Goal: Task Accomplishment & Management: Complete application form

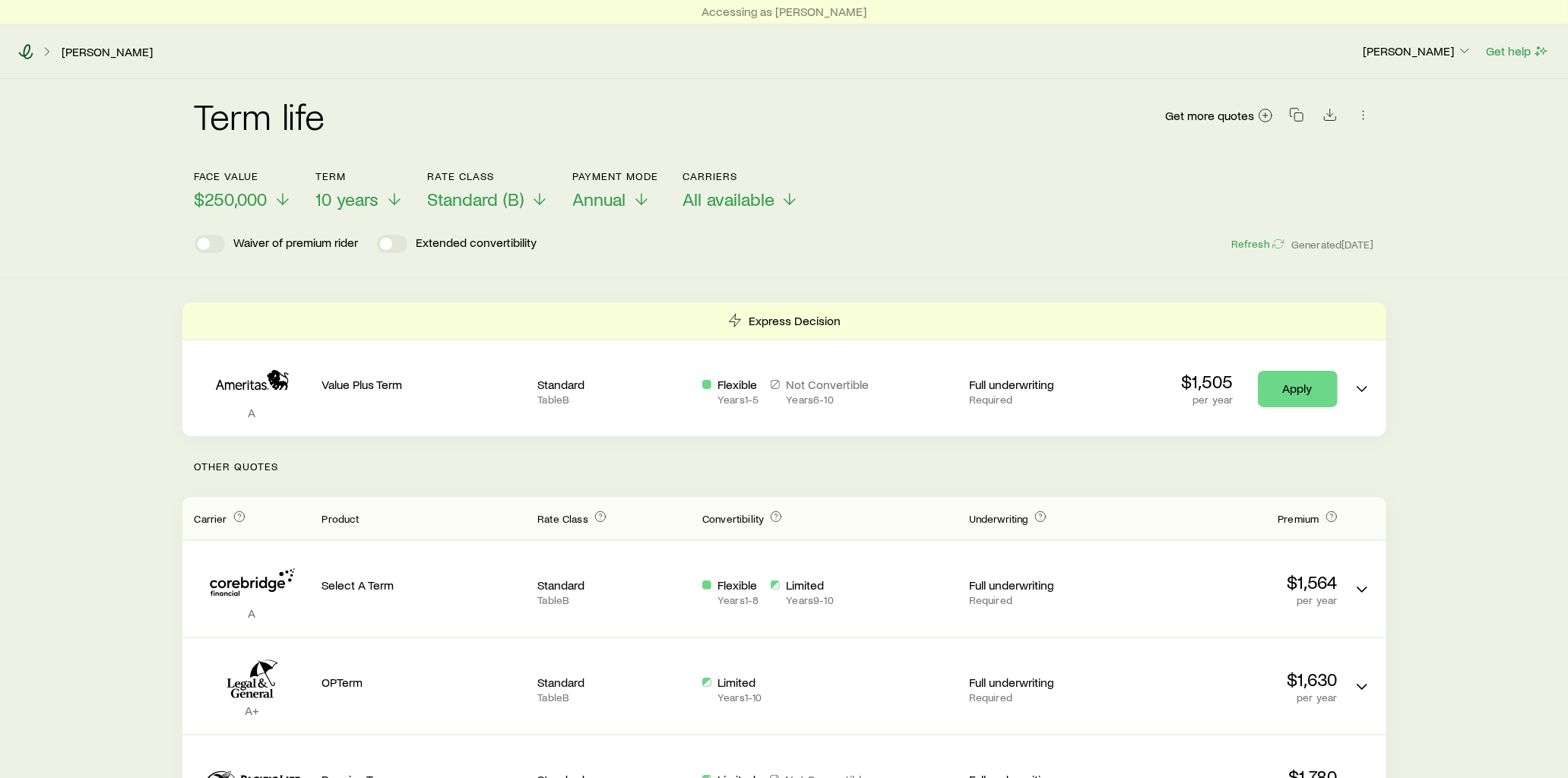
click at [20, 49] on icon at bounding box center [25, 51] width 15 height 15
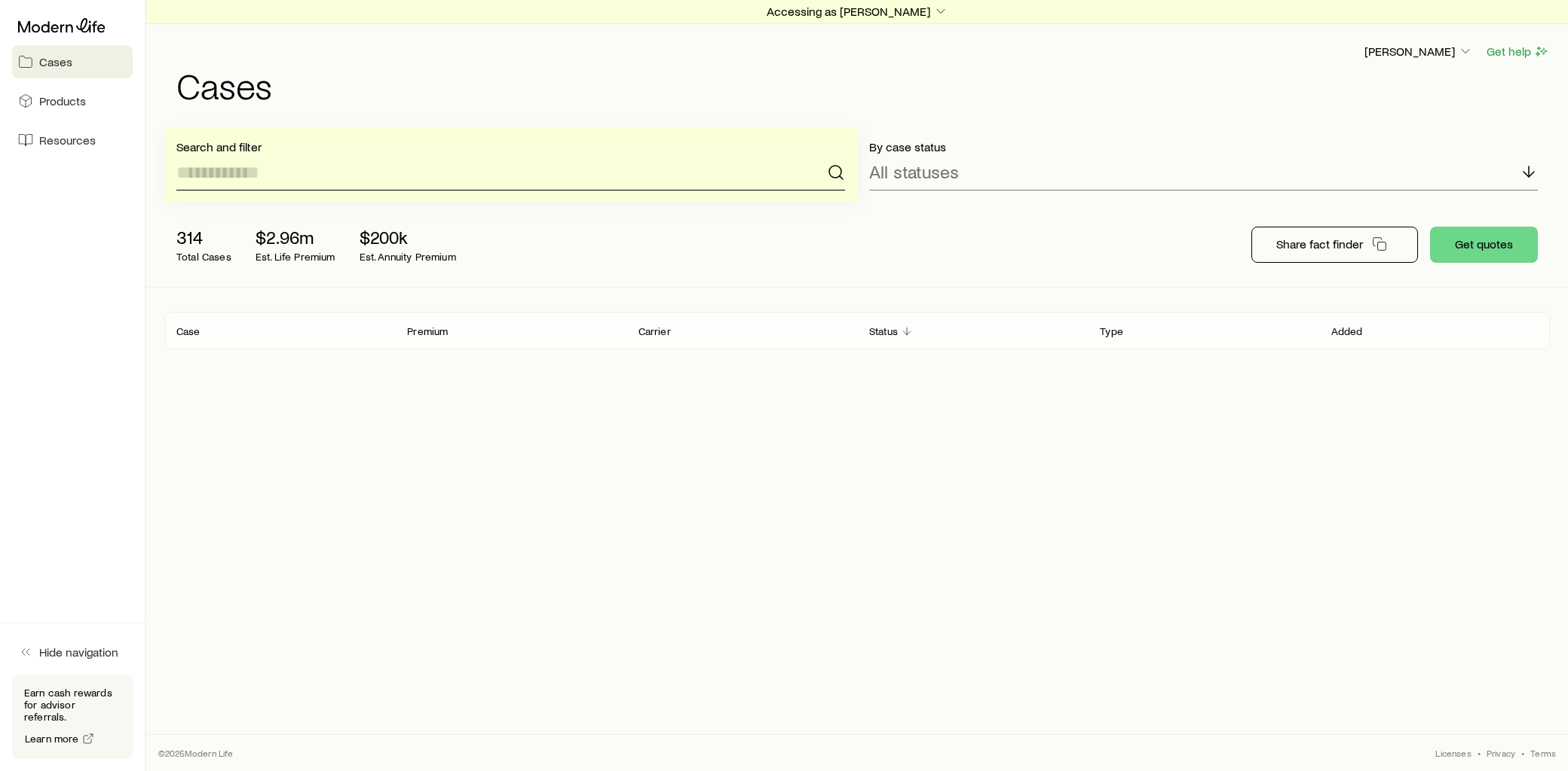
click at [292, 174] on input at bounding box center [511, 173] width 669 height 36
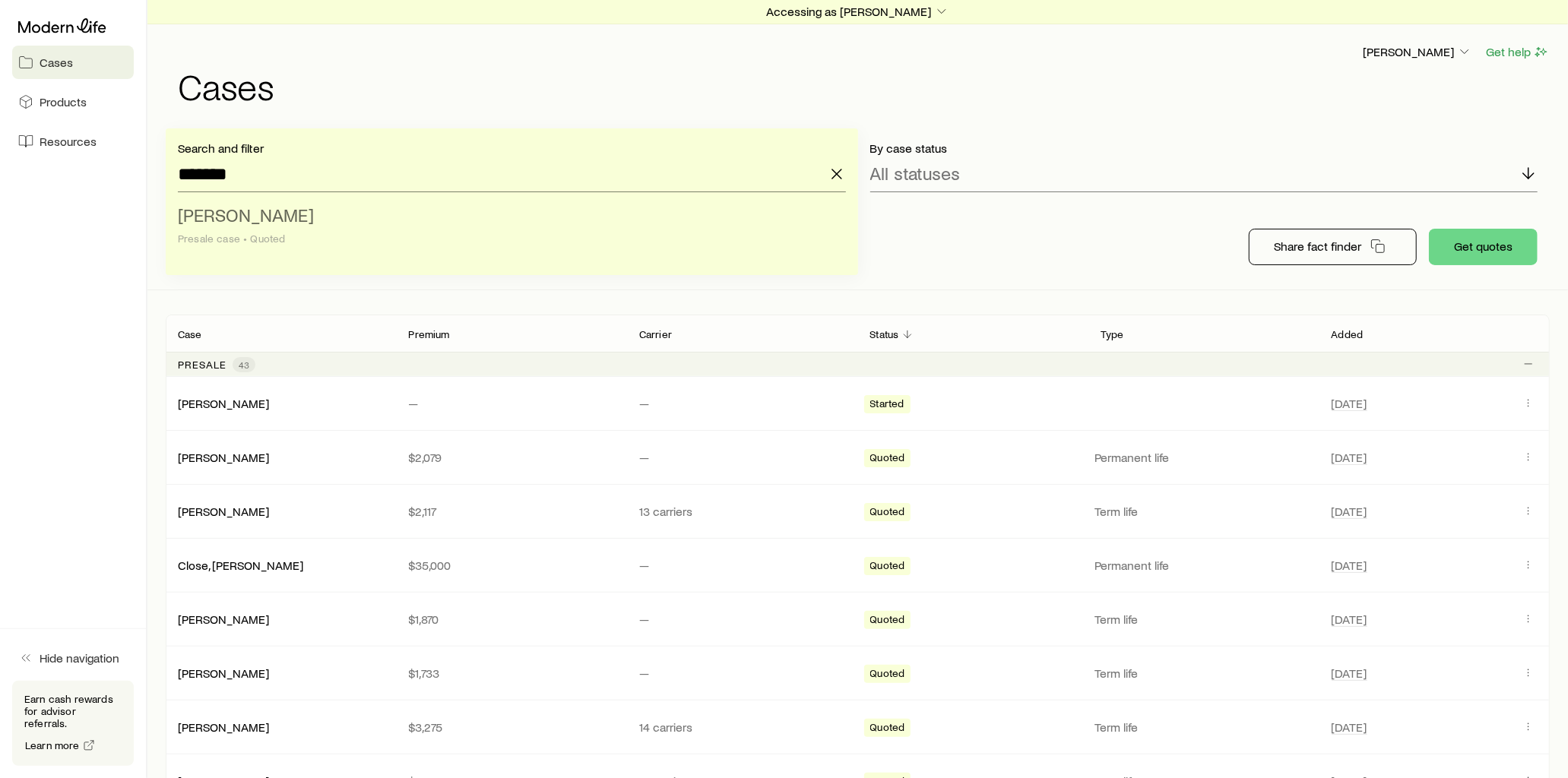
click at [285, 205] on span "Johnson, Trent" at bounding box center [245, 215] width 136 height 22
type input "**********"
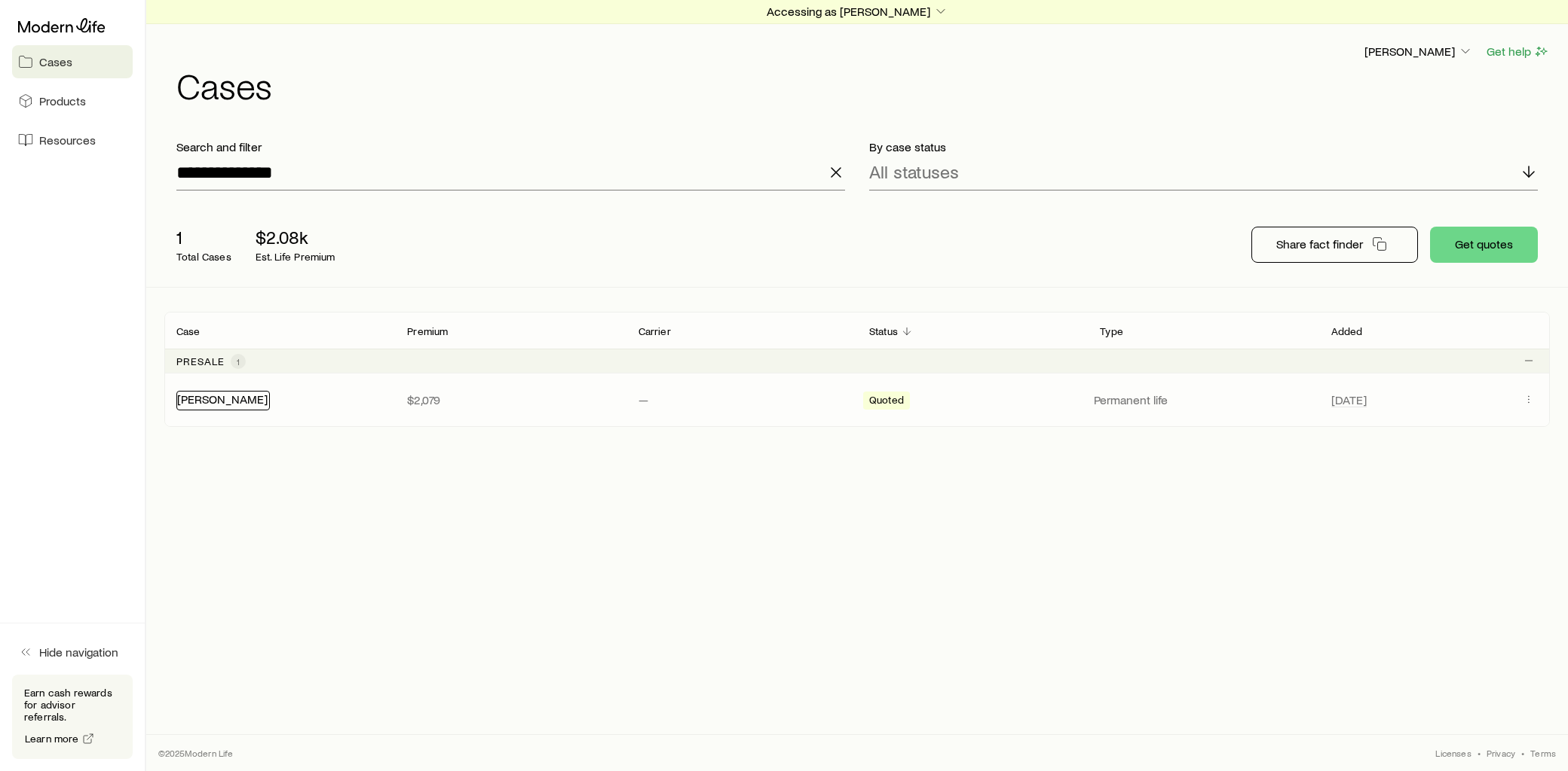
click at [242, 405] on link "Johnson, Trent" at bounding box center [222, 399] width 90 height 14
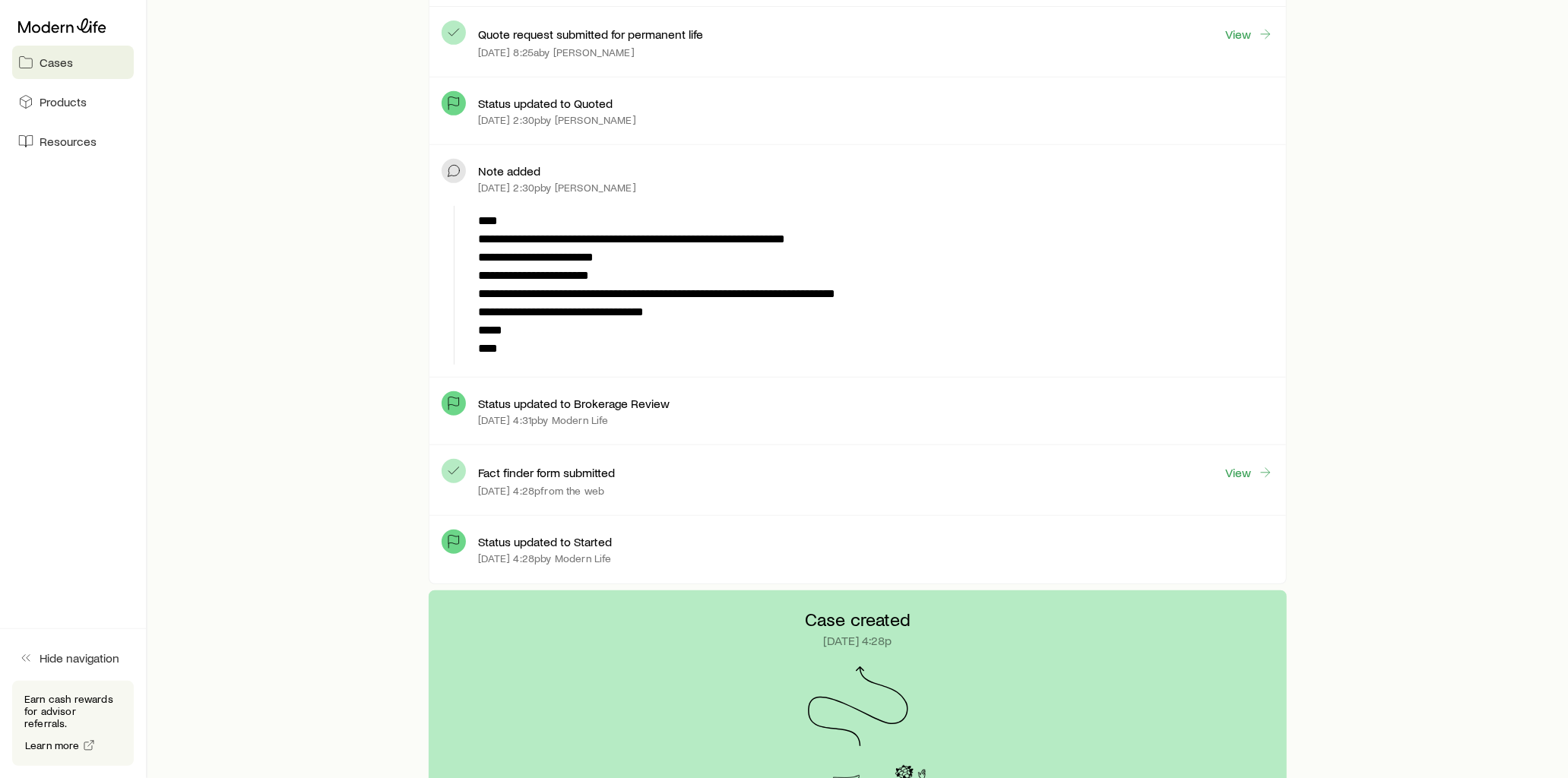
scroll to position [591, 0]
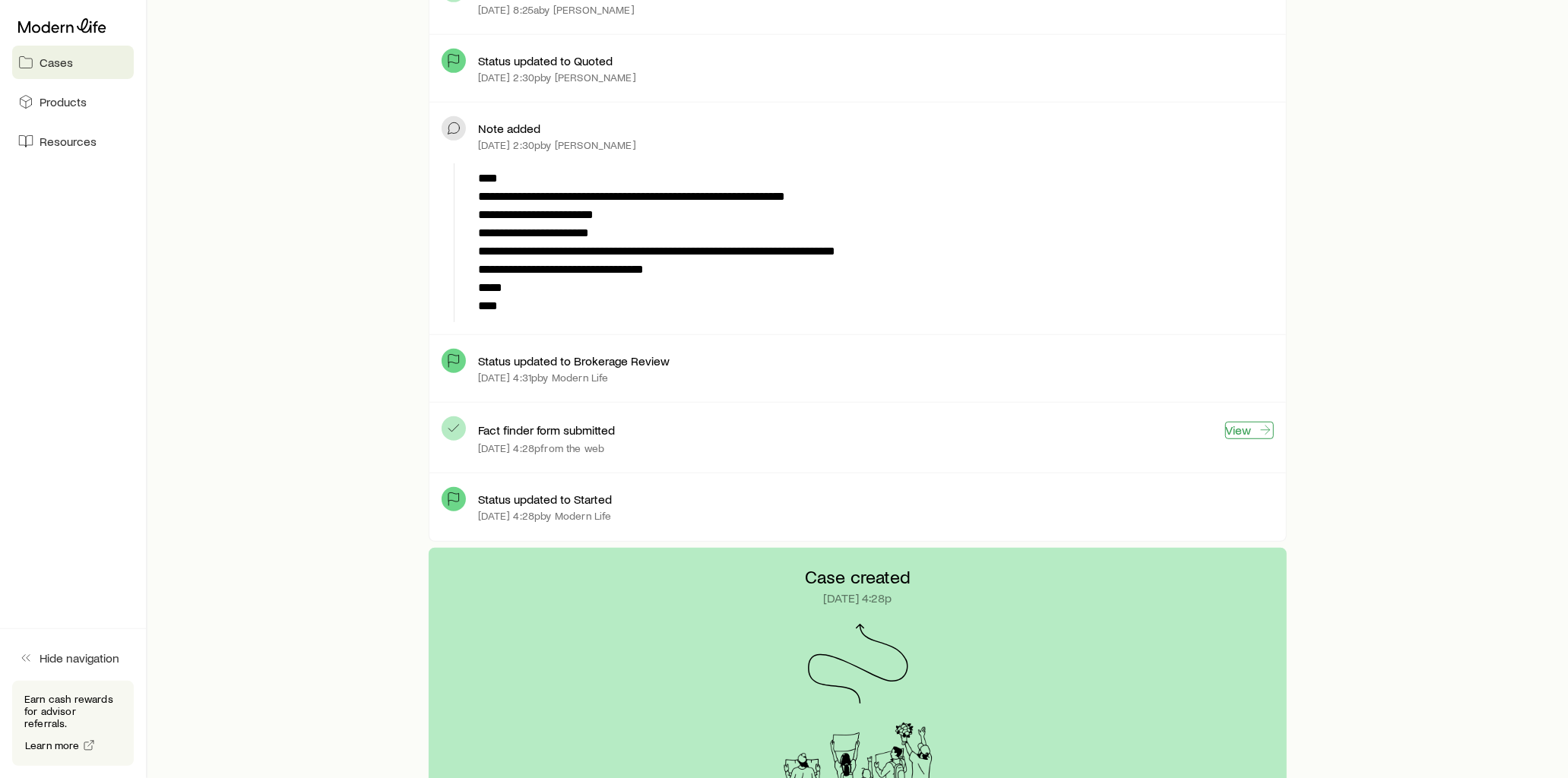
click at [1242, 428] on link "View" at bounding box center [1250, 431] width 49 height 18
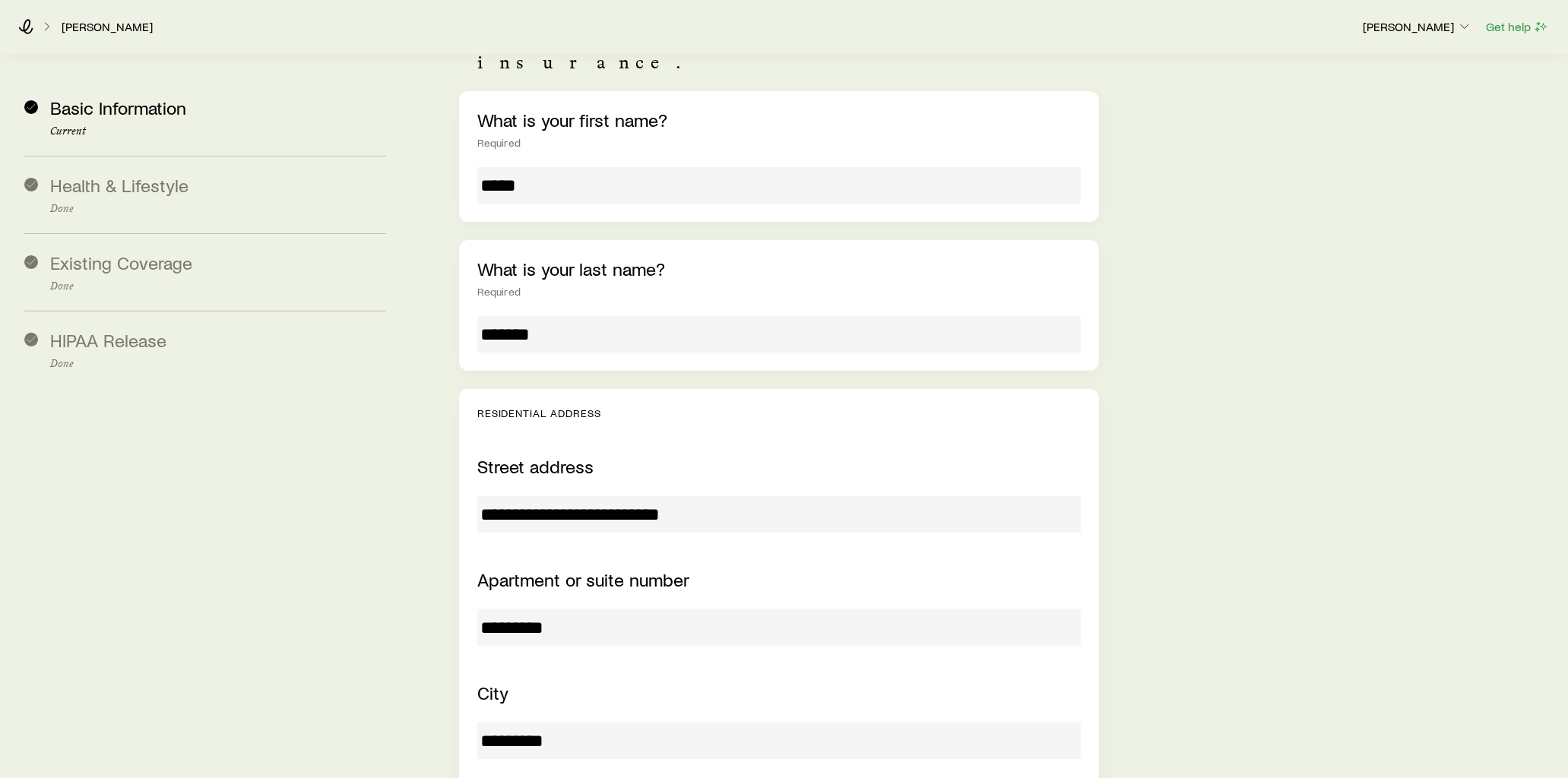
scroll to position [169, 0]
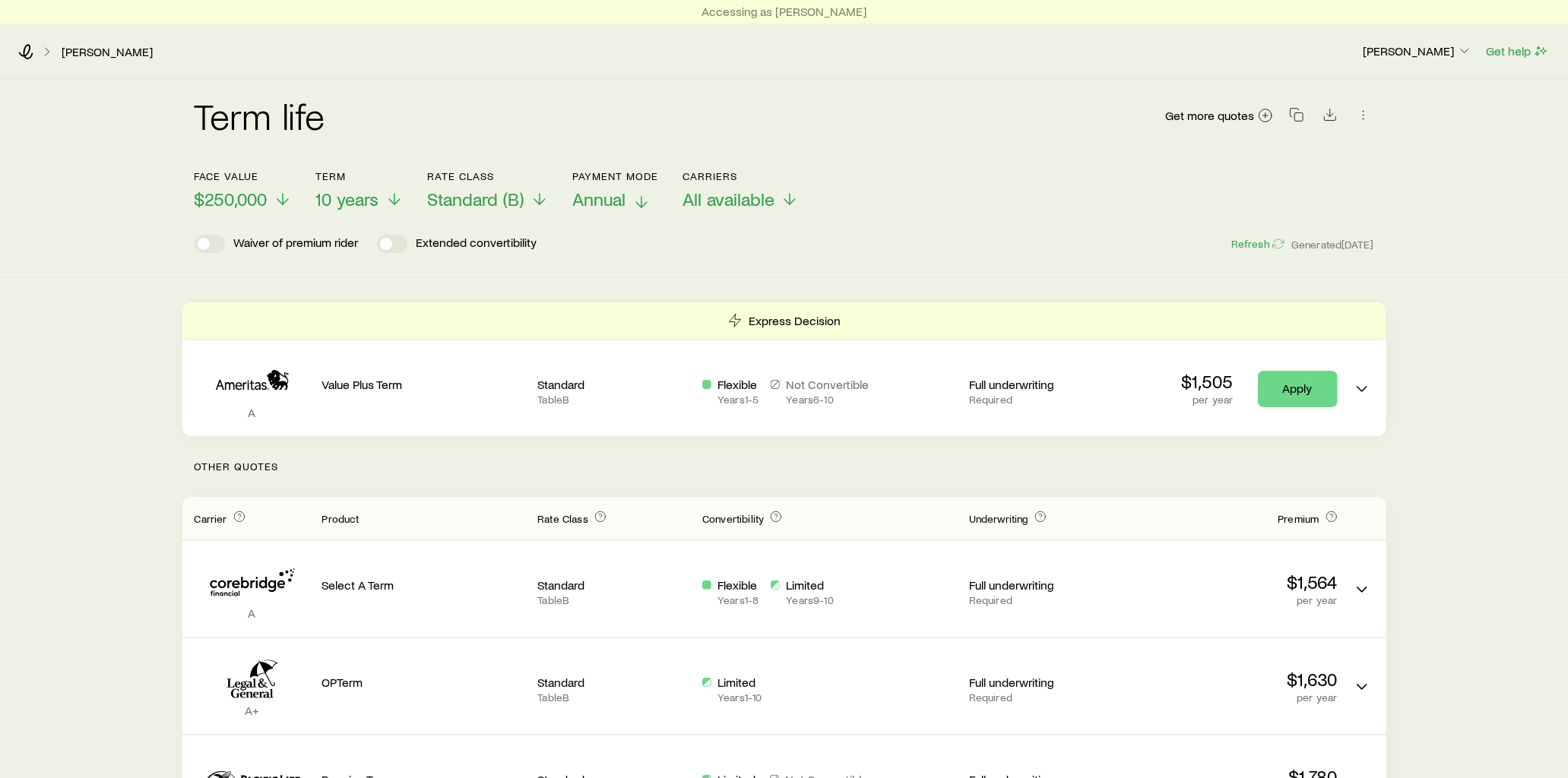
click at [648, 201] on icon at bounding box center [641, 202] width 18 height 18
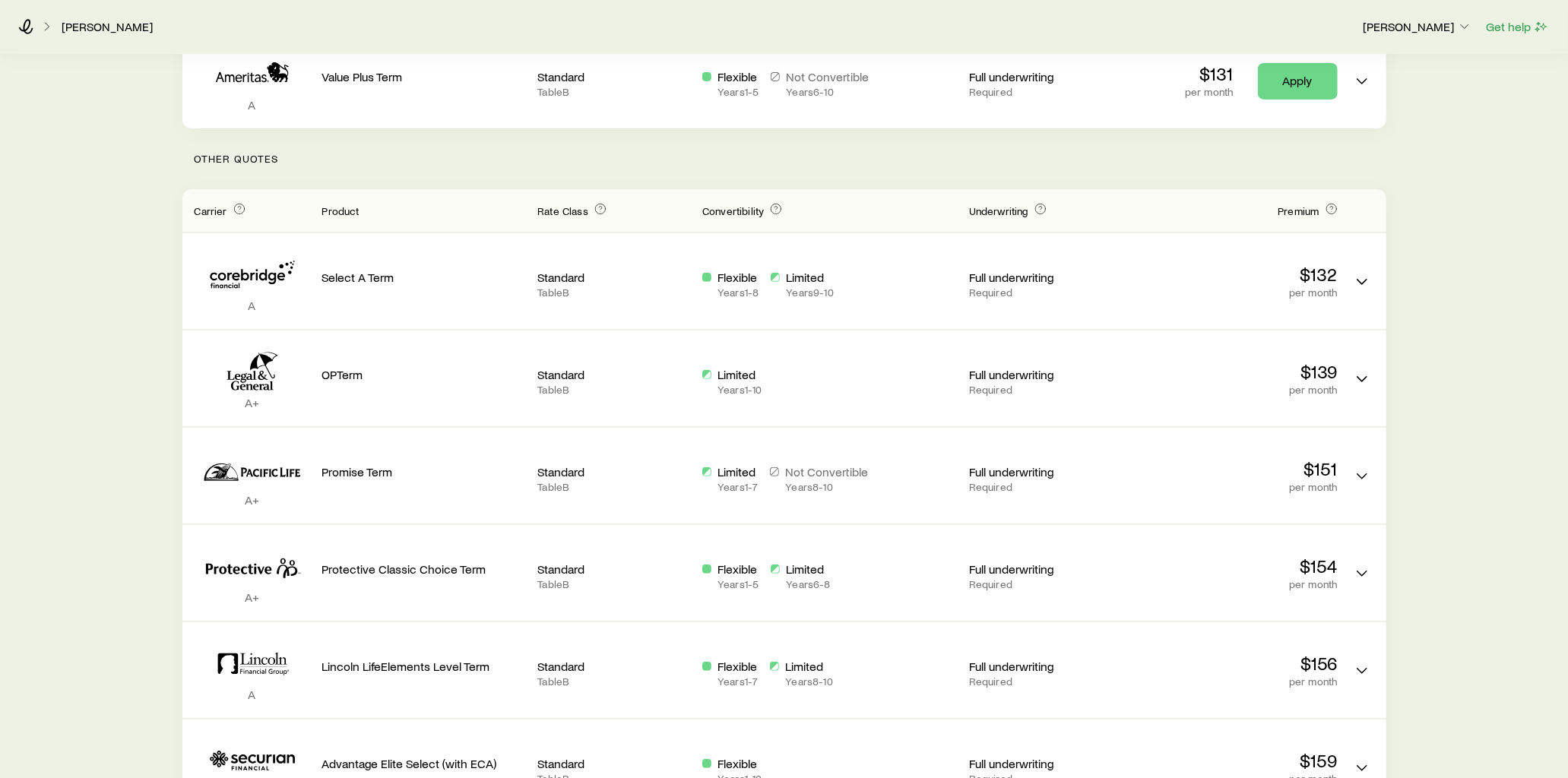
scroll to position [337, 0]
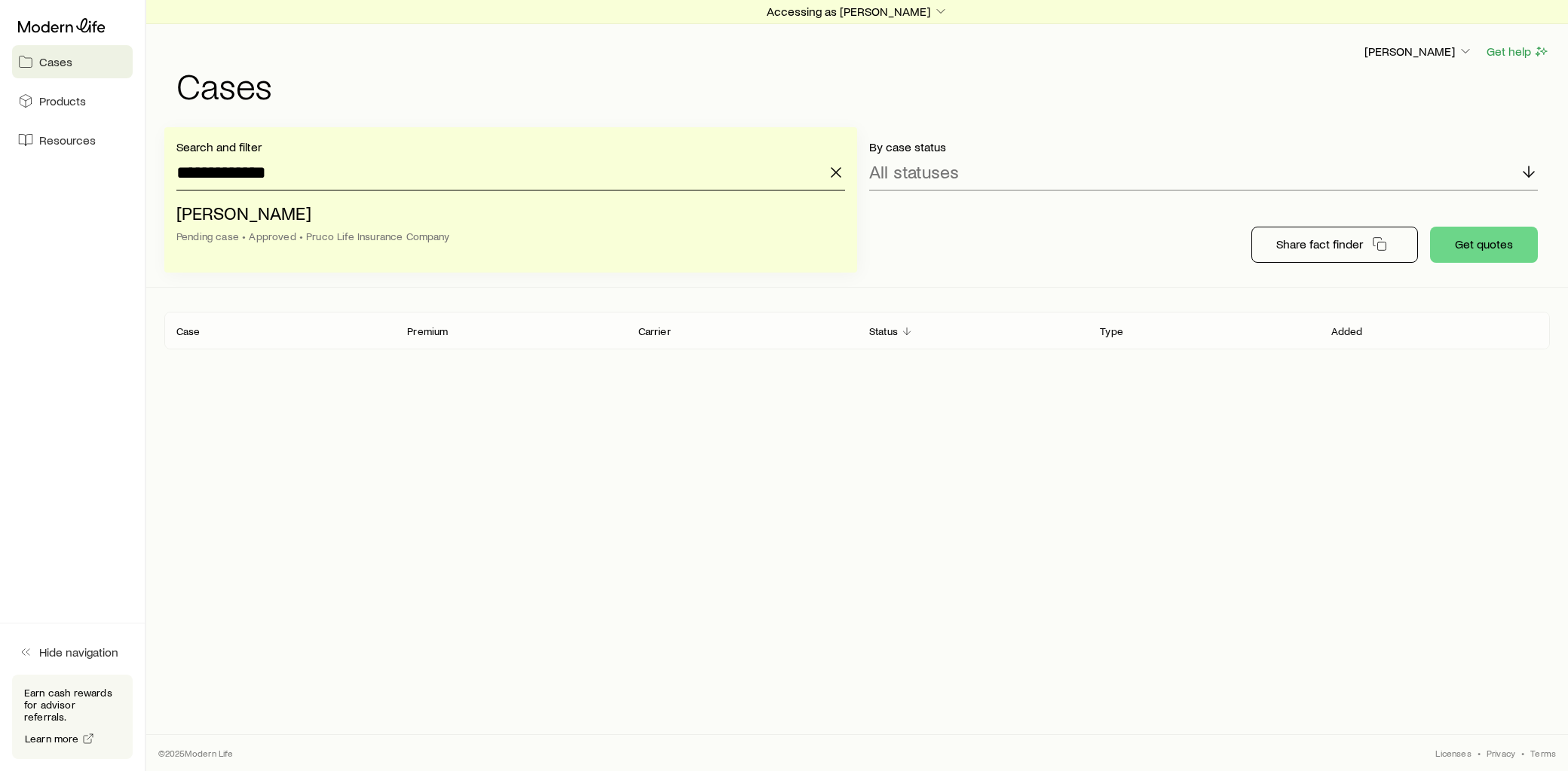
drag, startPoint x: 292, startPoint y: 181, endPoint x: 103, endPoint y: 200, distance: 190.0
click at [103, 200] on div "**********" at bounding box center [784, 386] width 1568 height 771
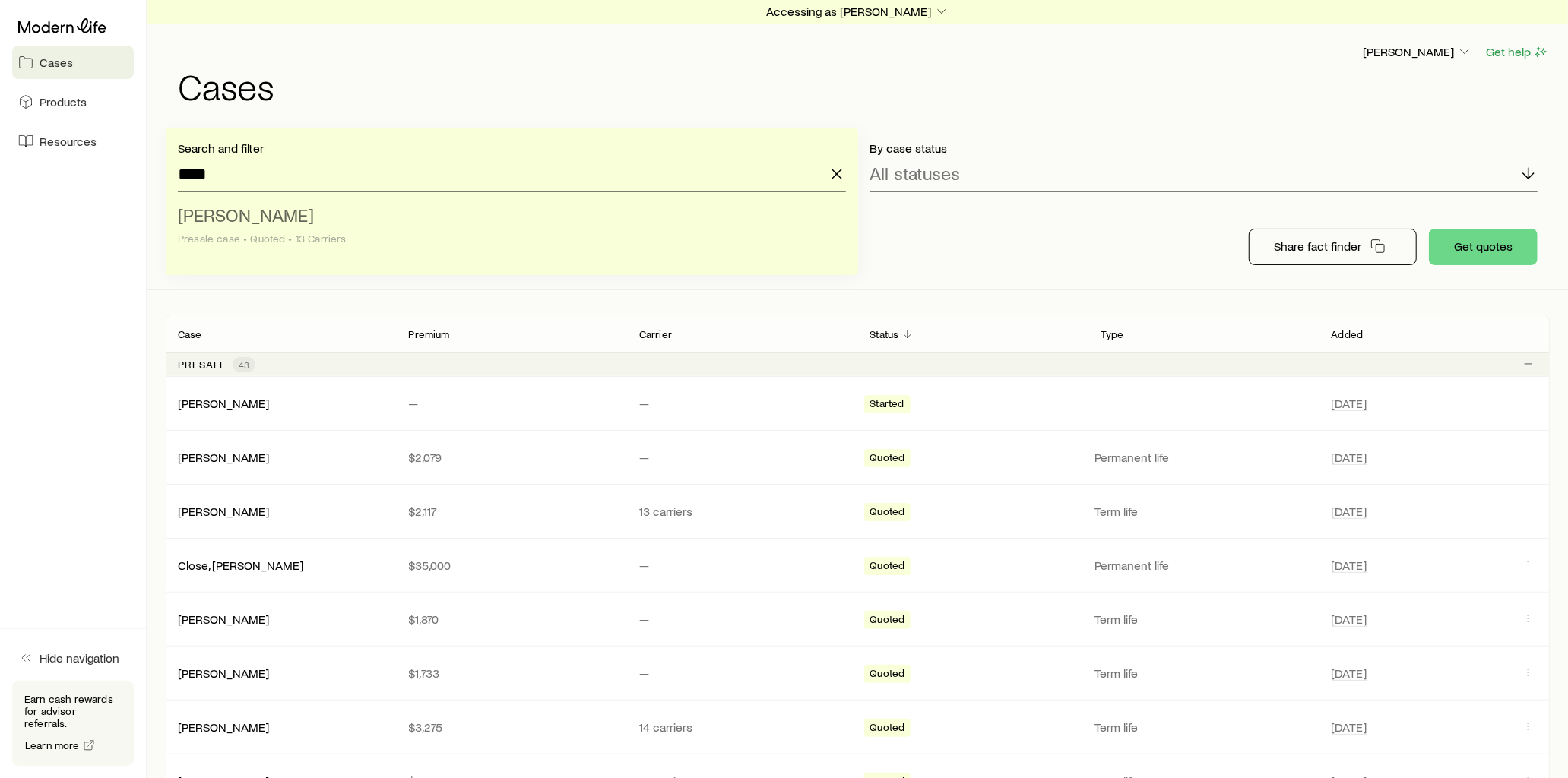
click at [221, 228] on li "Langer, Debra Presale case • Quoted • 13 Carriers" at bounding box center [507, 227] width 659 height 59
type input "**********"
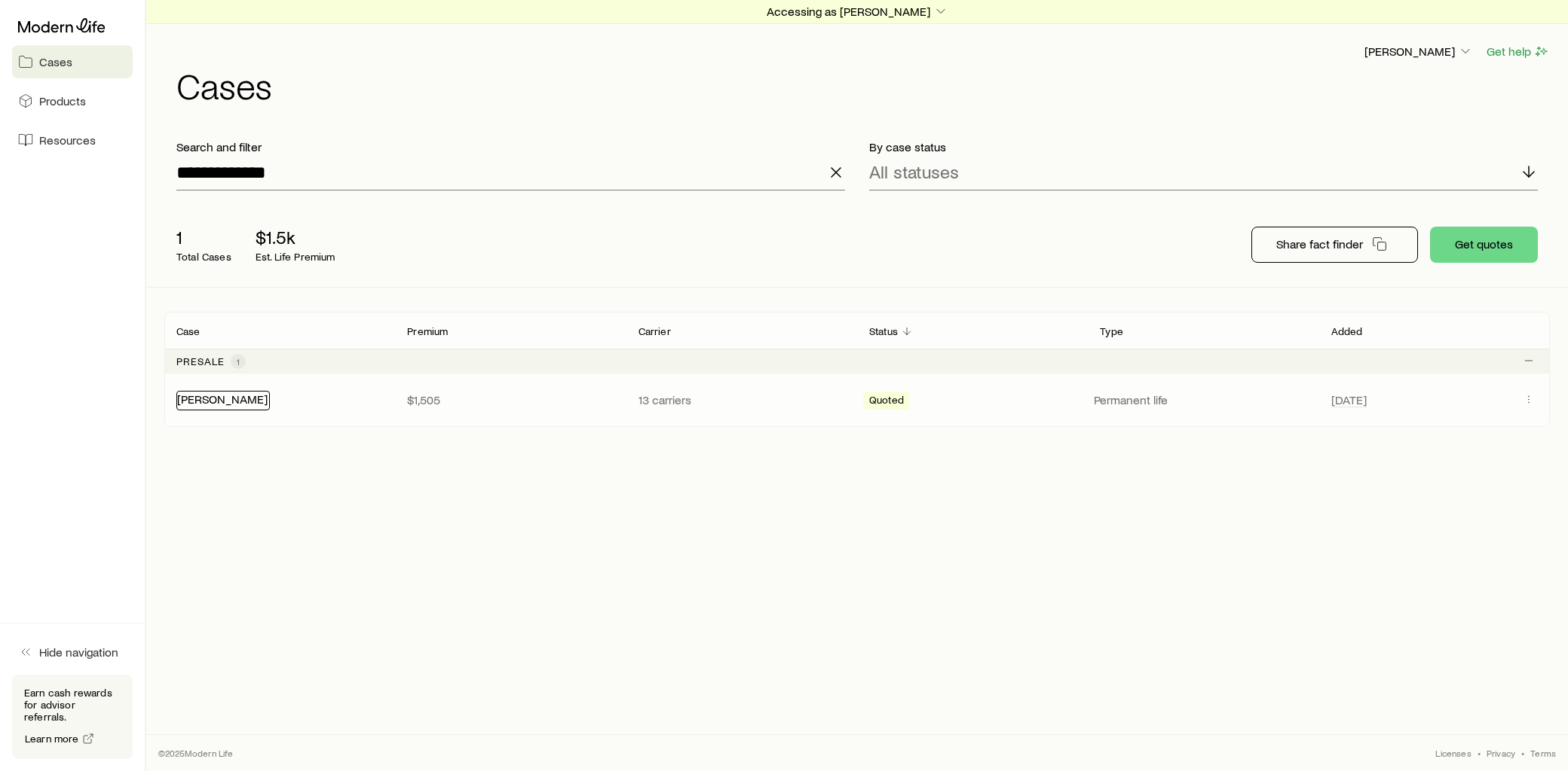
click at [235, 401] on link "[PERSON_NAME]" at bounding box center [222, 399] width 90 height 14
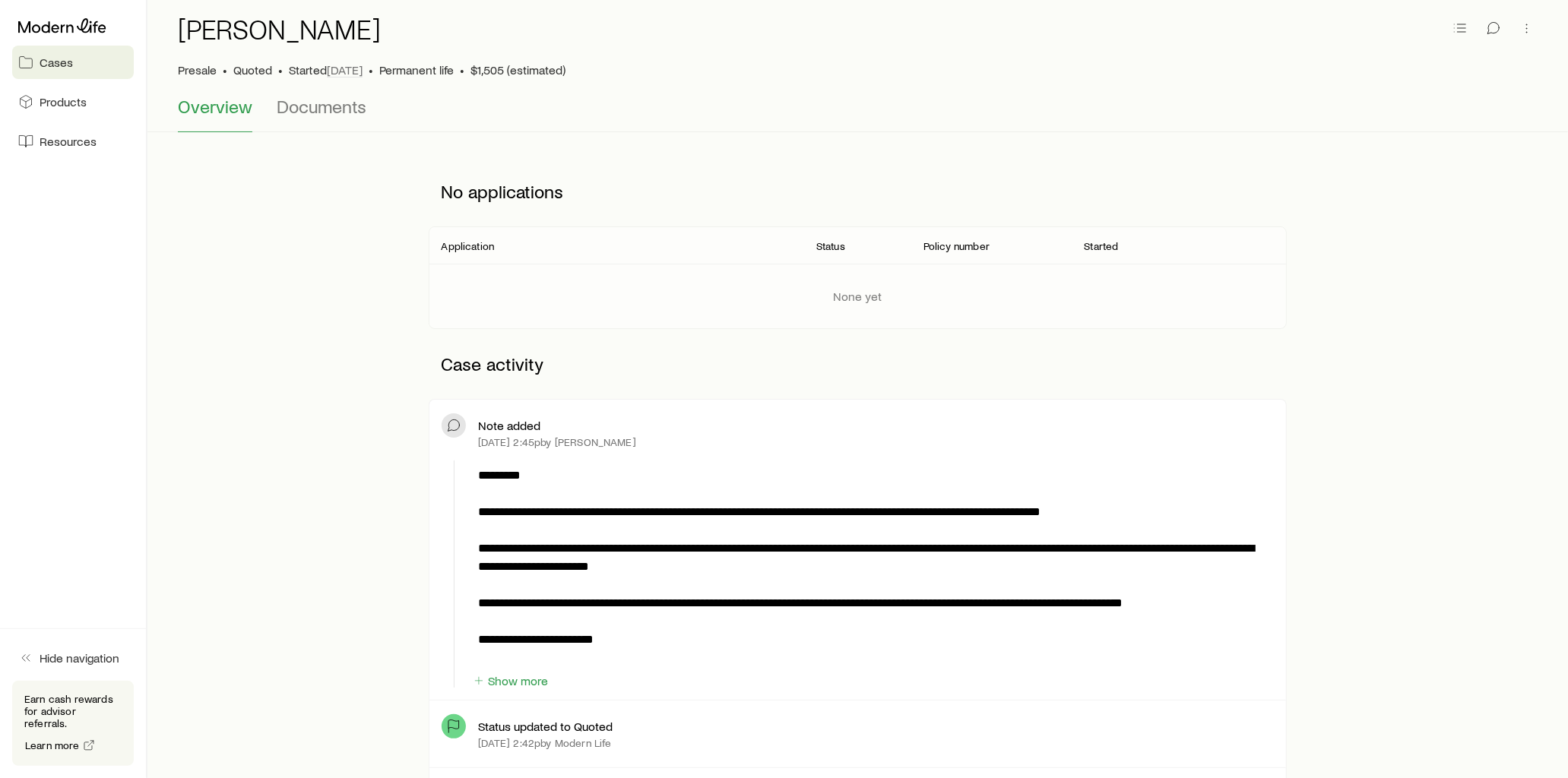
scroll to position [337, 0]
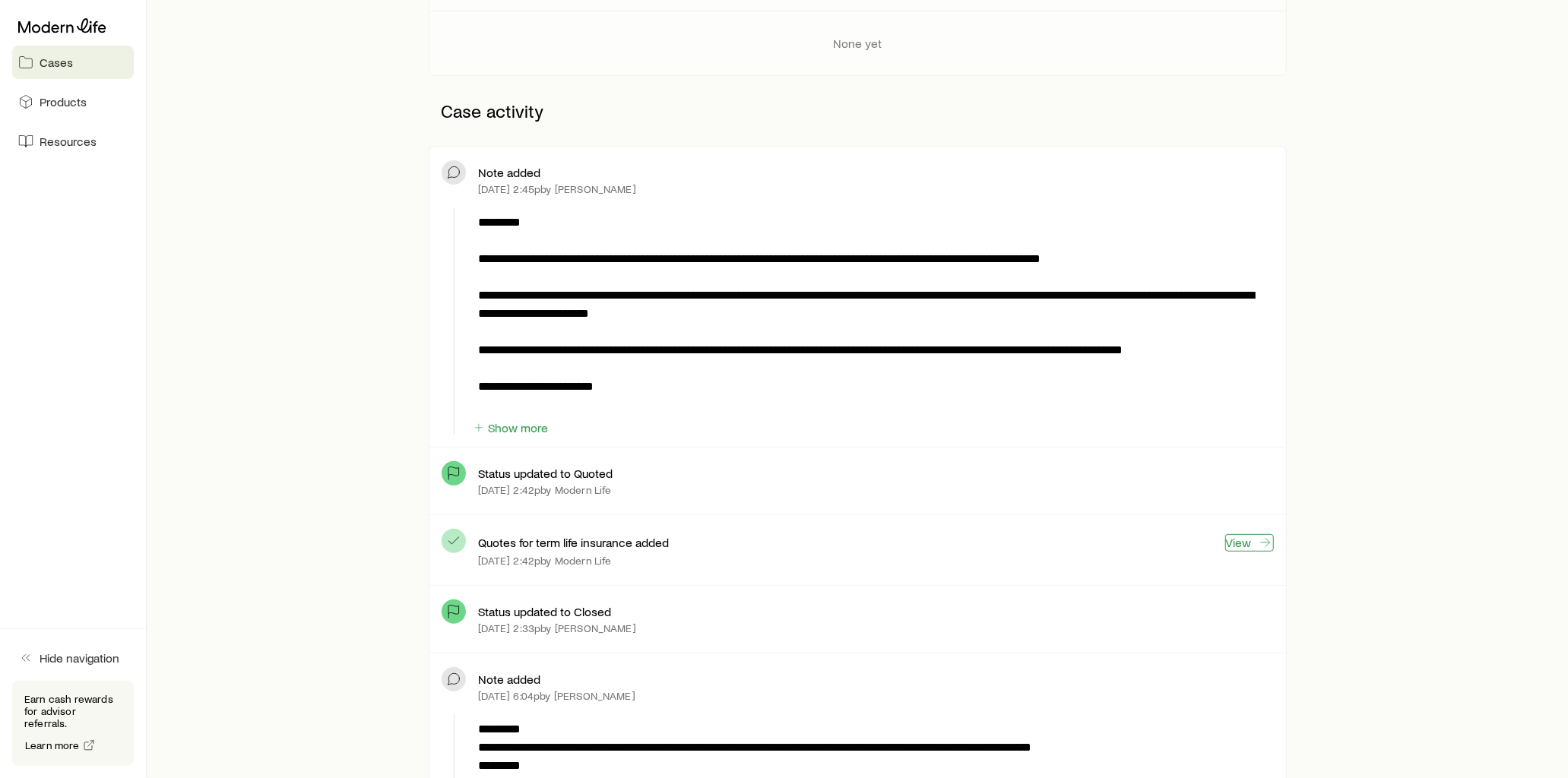
click at [1242, 541] on link "View" at bounding box center [1250, 543] width 49 height 18
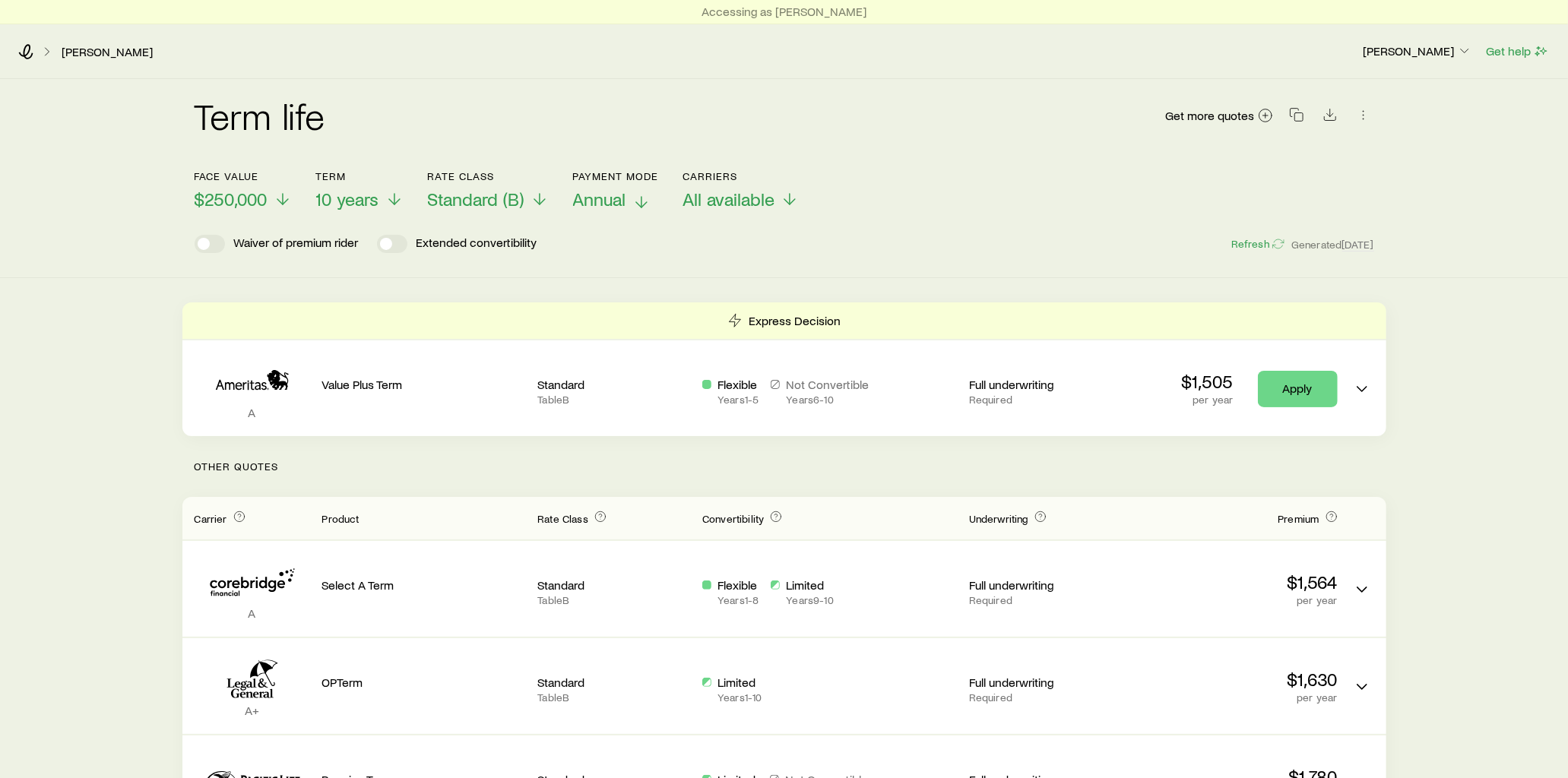
click at [644, 202] on icon at bounding box center [641, 202] width 18 height 18
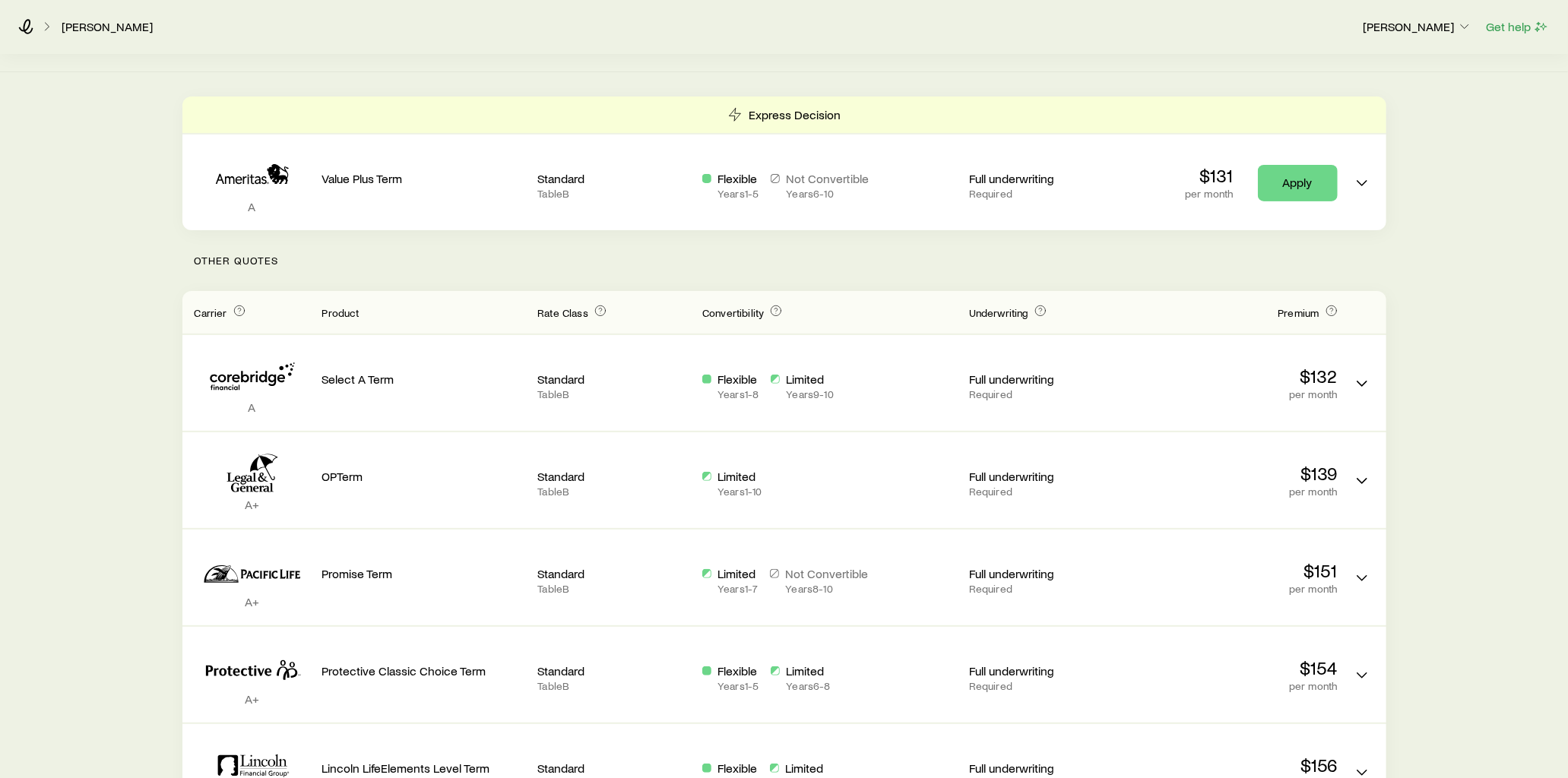
scroll to position [84, 0]
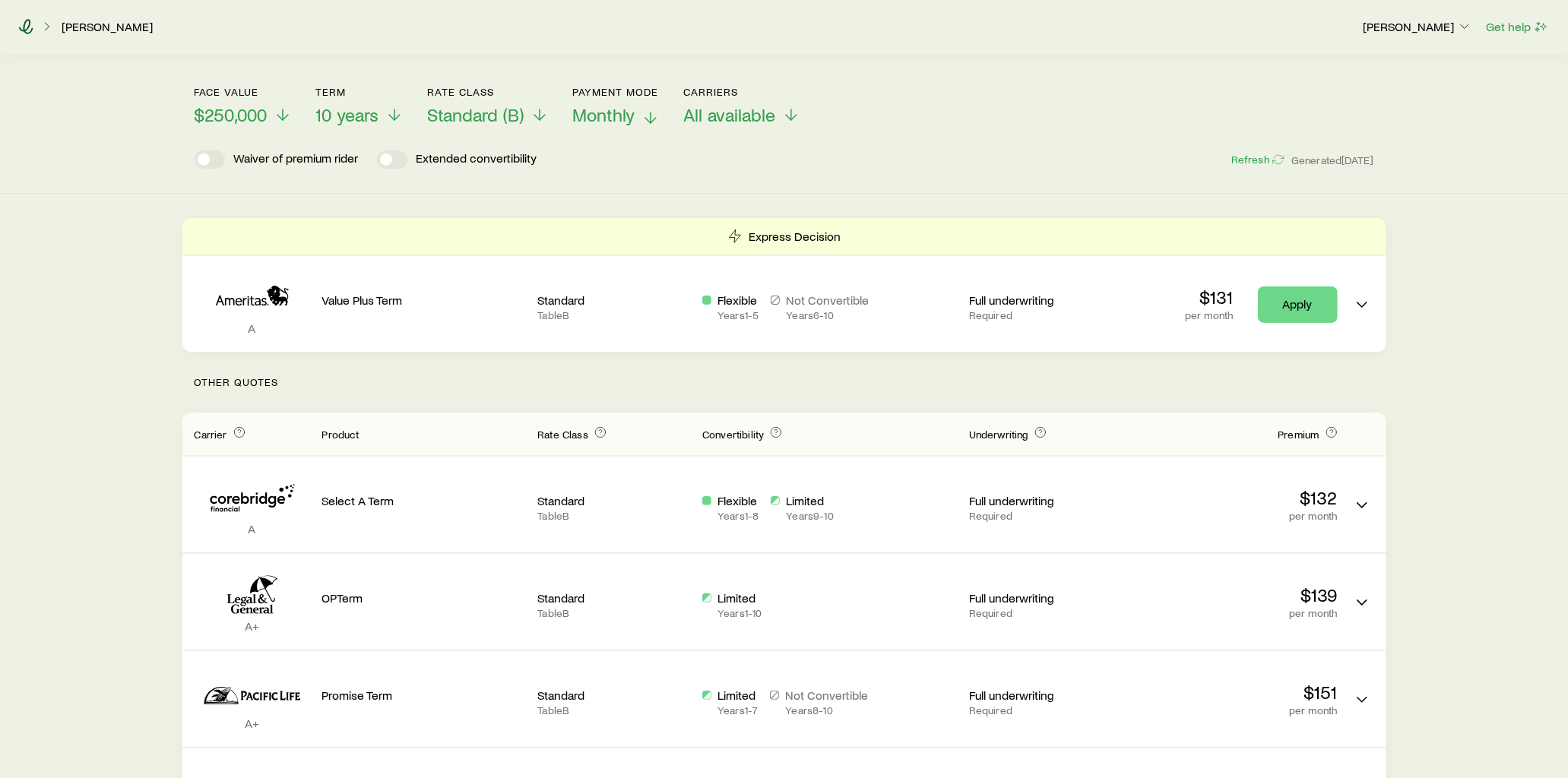
click at [32, 32] on icon at bounding box center [25, 26] width 15 height 15
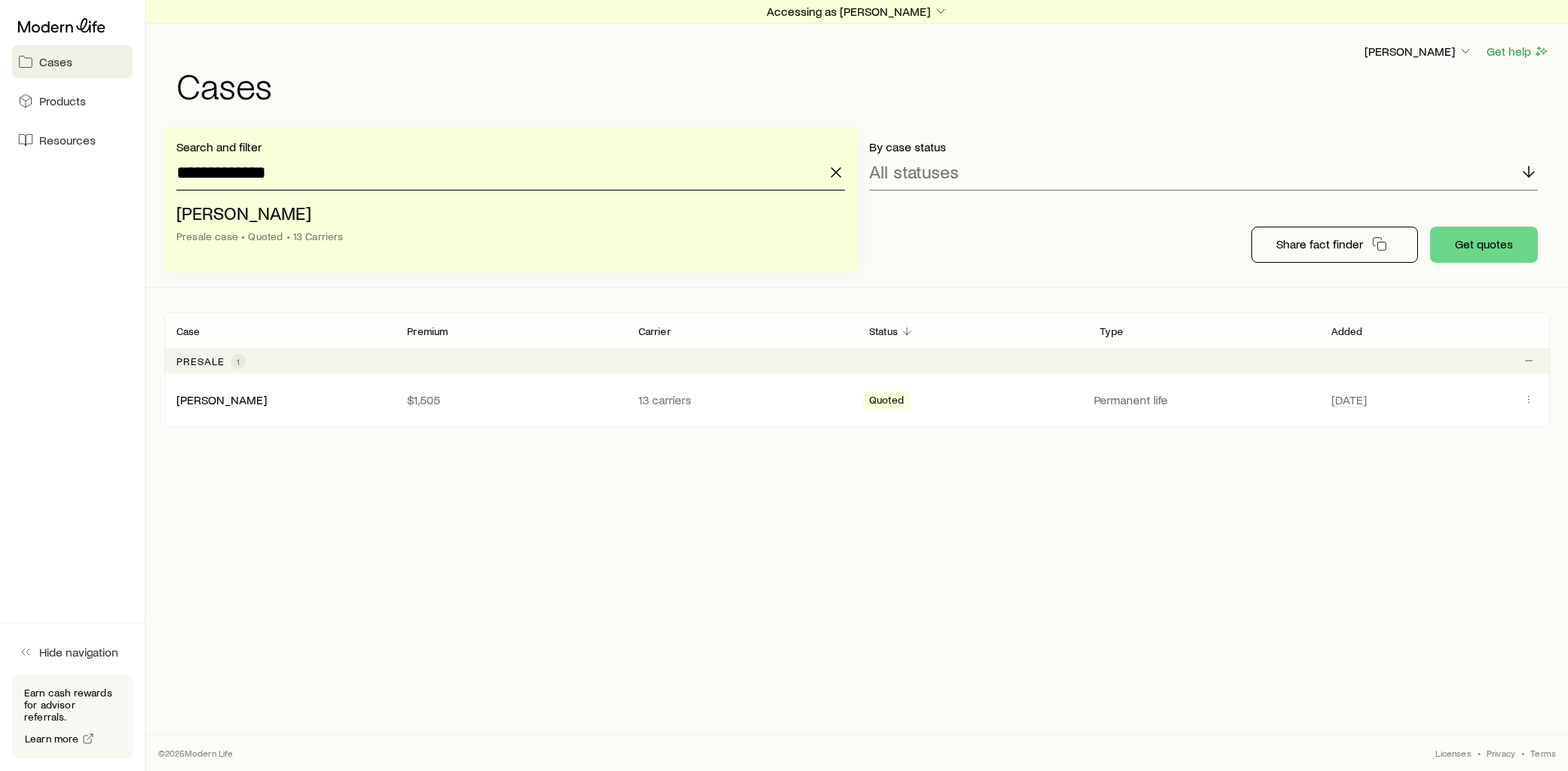
drag, startPoint x: 297, startPoint y: 168, endPoint x: 152, endPoint y: 188, distance: 146.4
click at [158, 186] on div "**********" at bounding box center [857, 208] width 1421 height 161
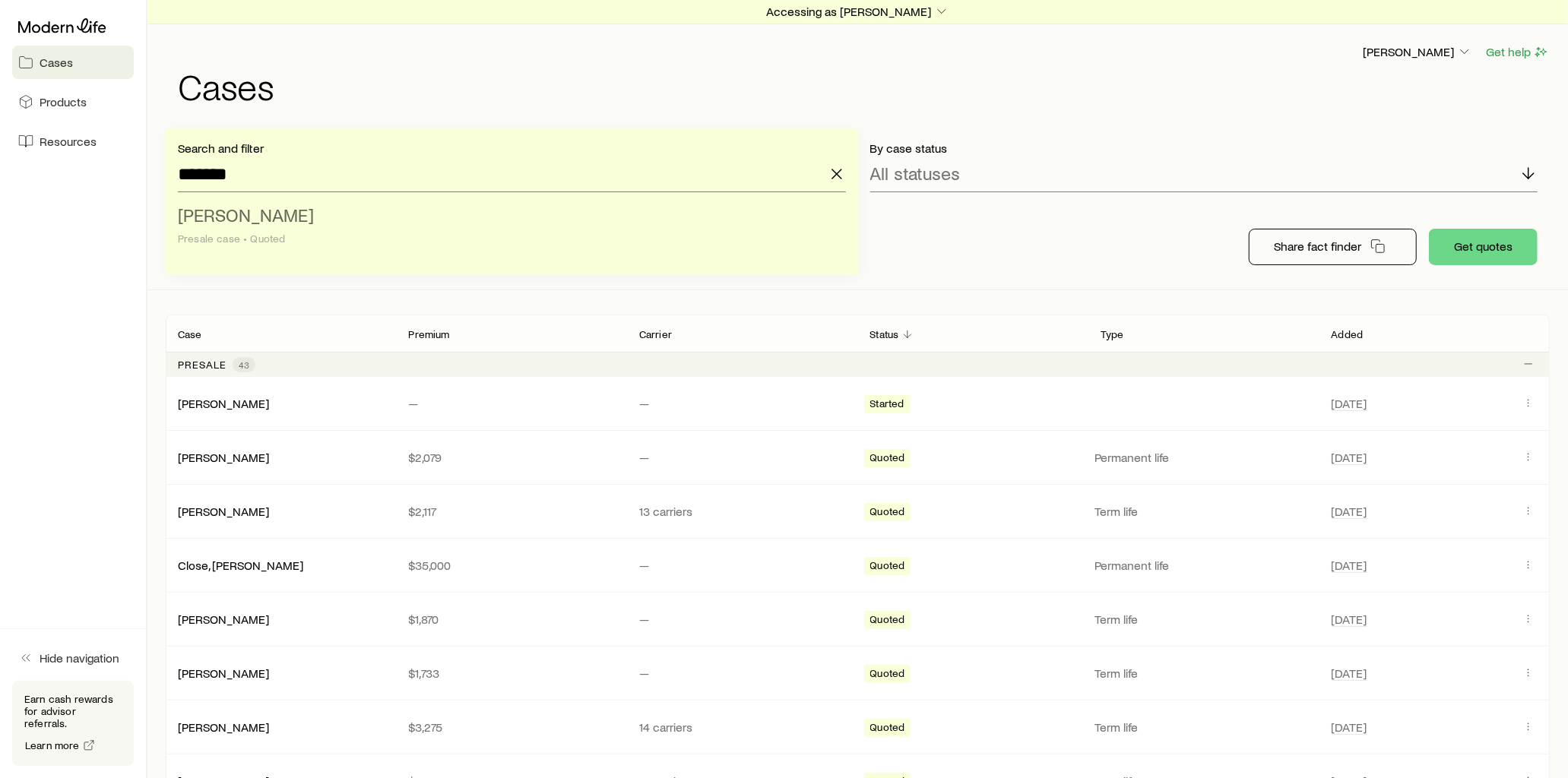
click at [204, 216] on span "Johnson, Trent" at bounding box center [245, 215] width 136 height 22
type input "**********"
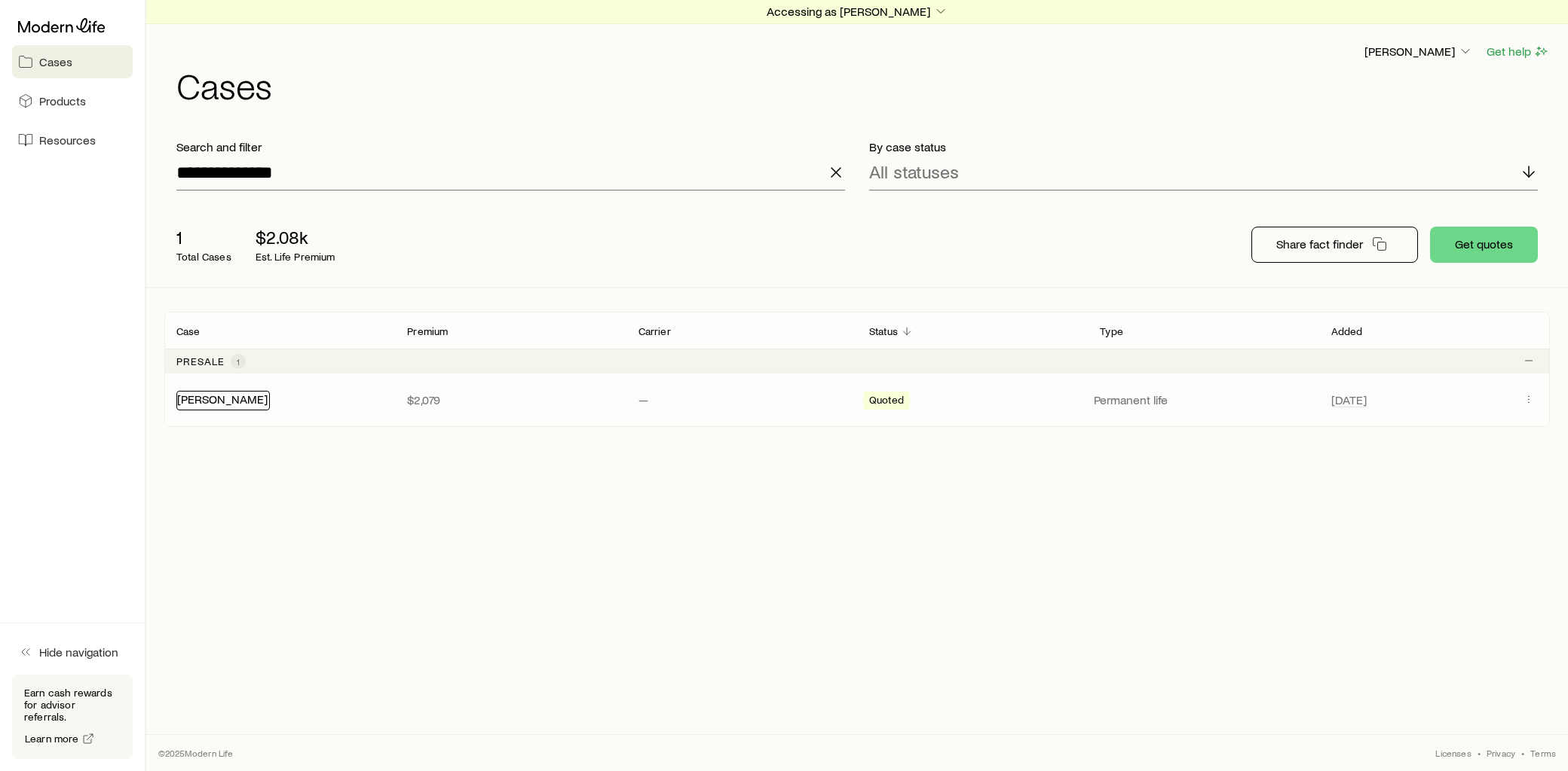
click at [234, 403] on link "Johnson, Trent" at bounding box center [222, 399] width 90 height 14
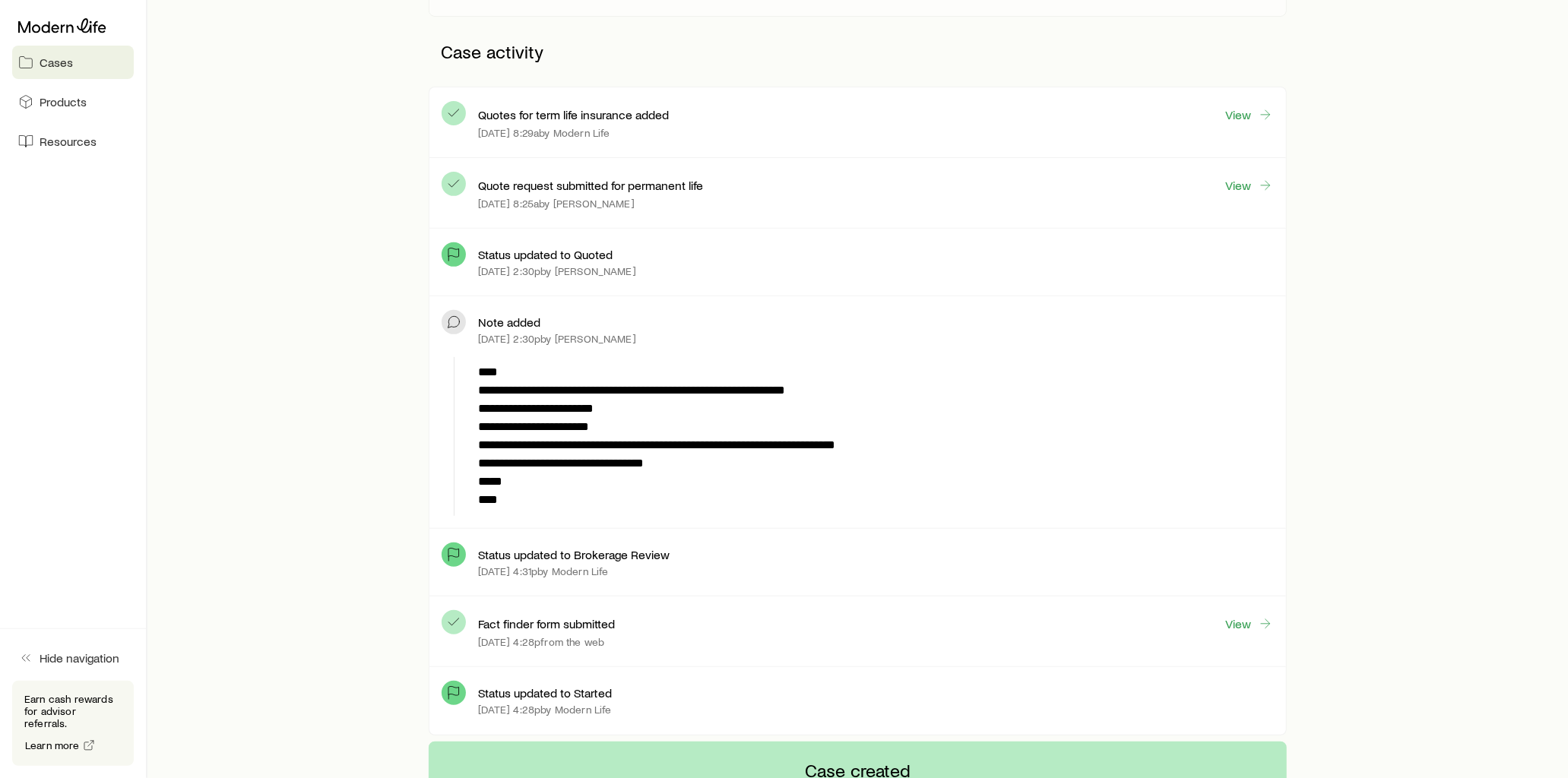
scroll to position [591, 0]
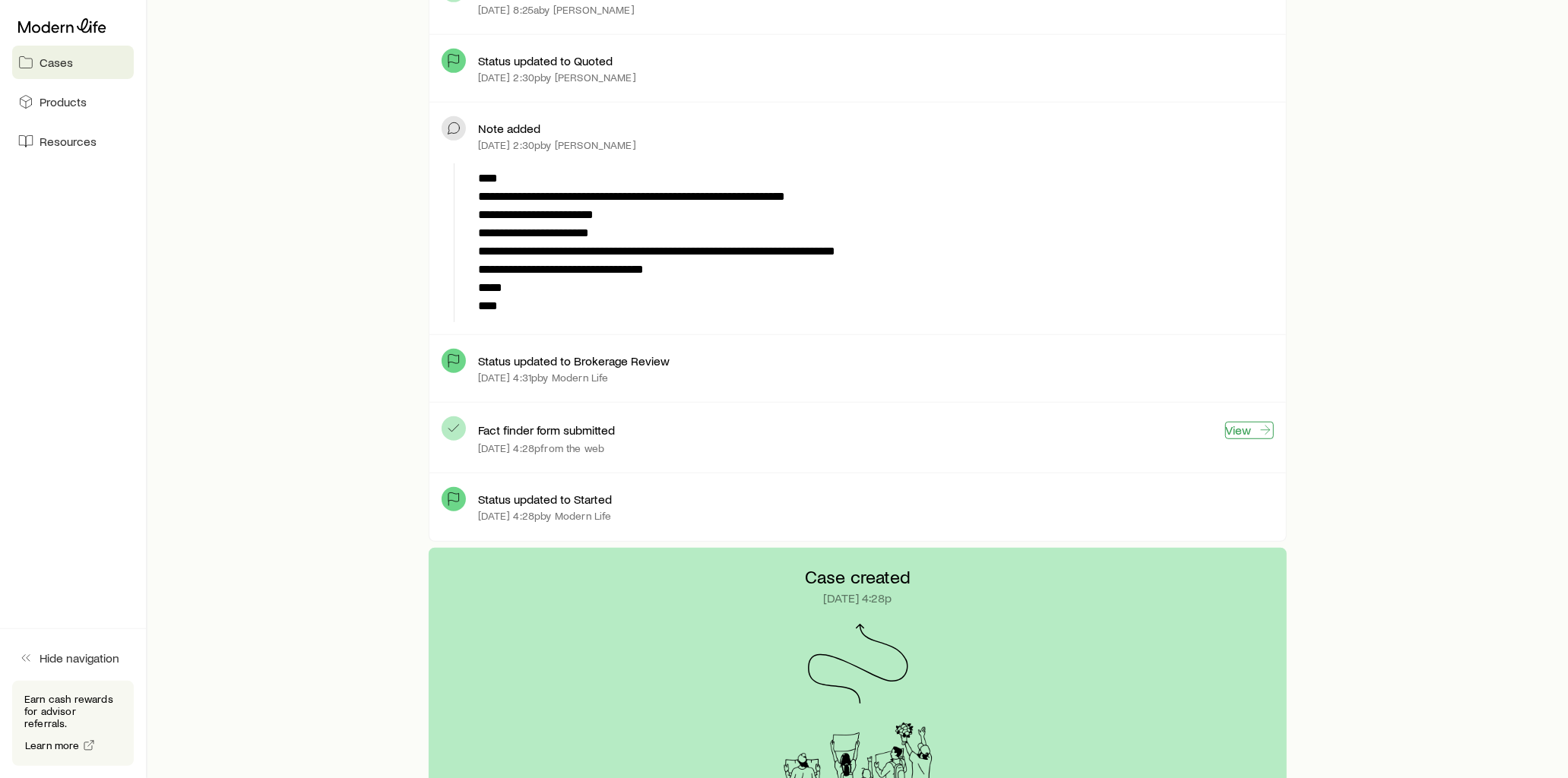
click at [1254, 427] on link "View" at bounding box center [1250, 431] width 49 height 18
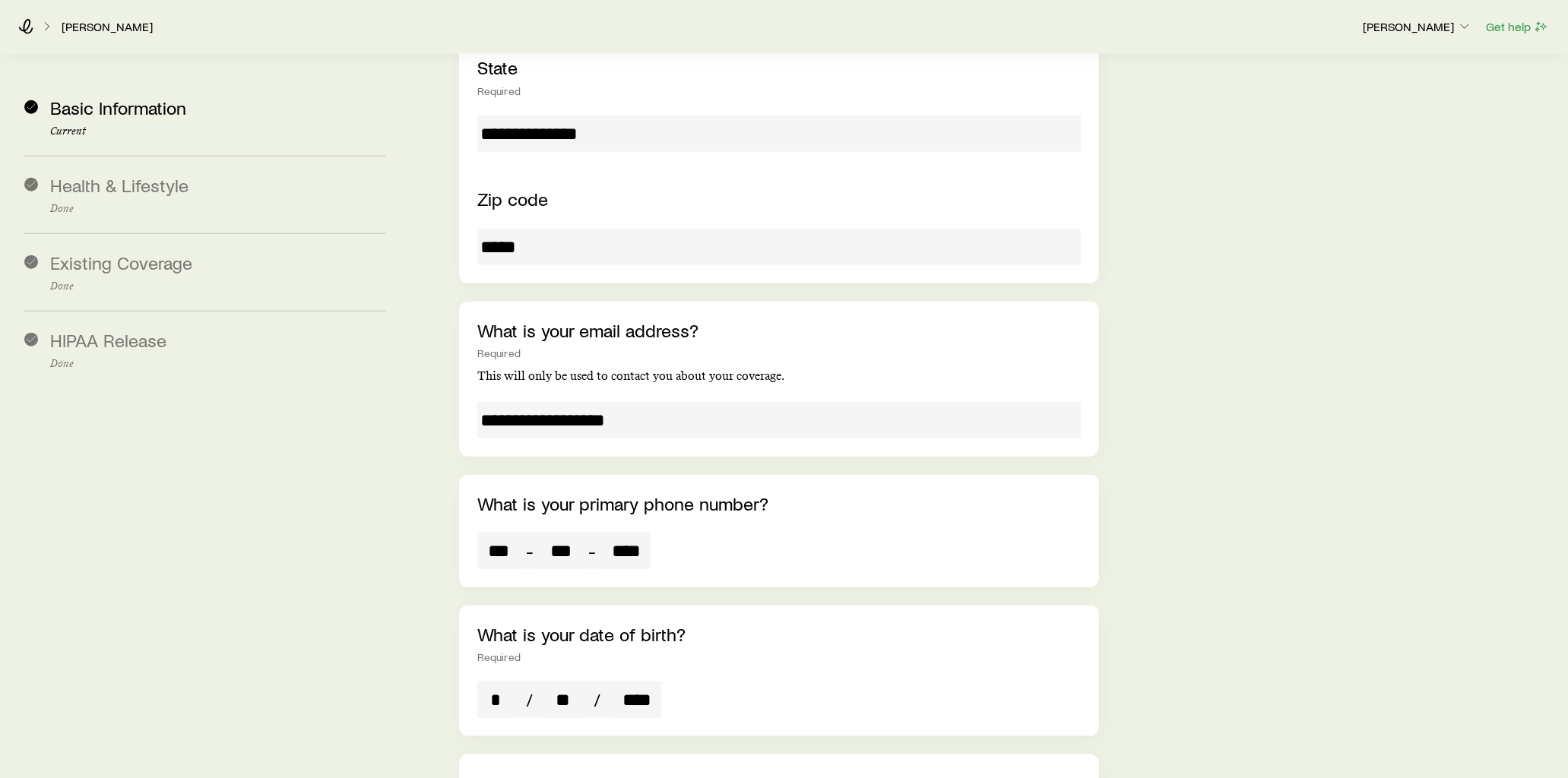
scroll to position [1267, 0]
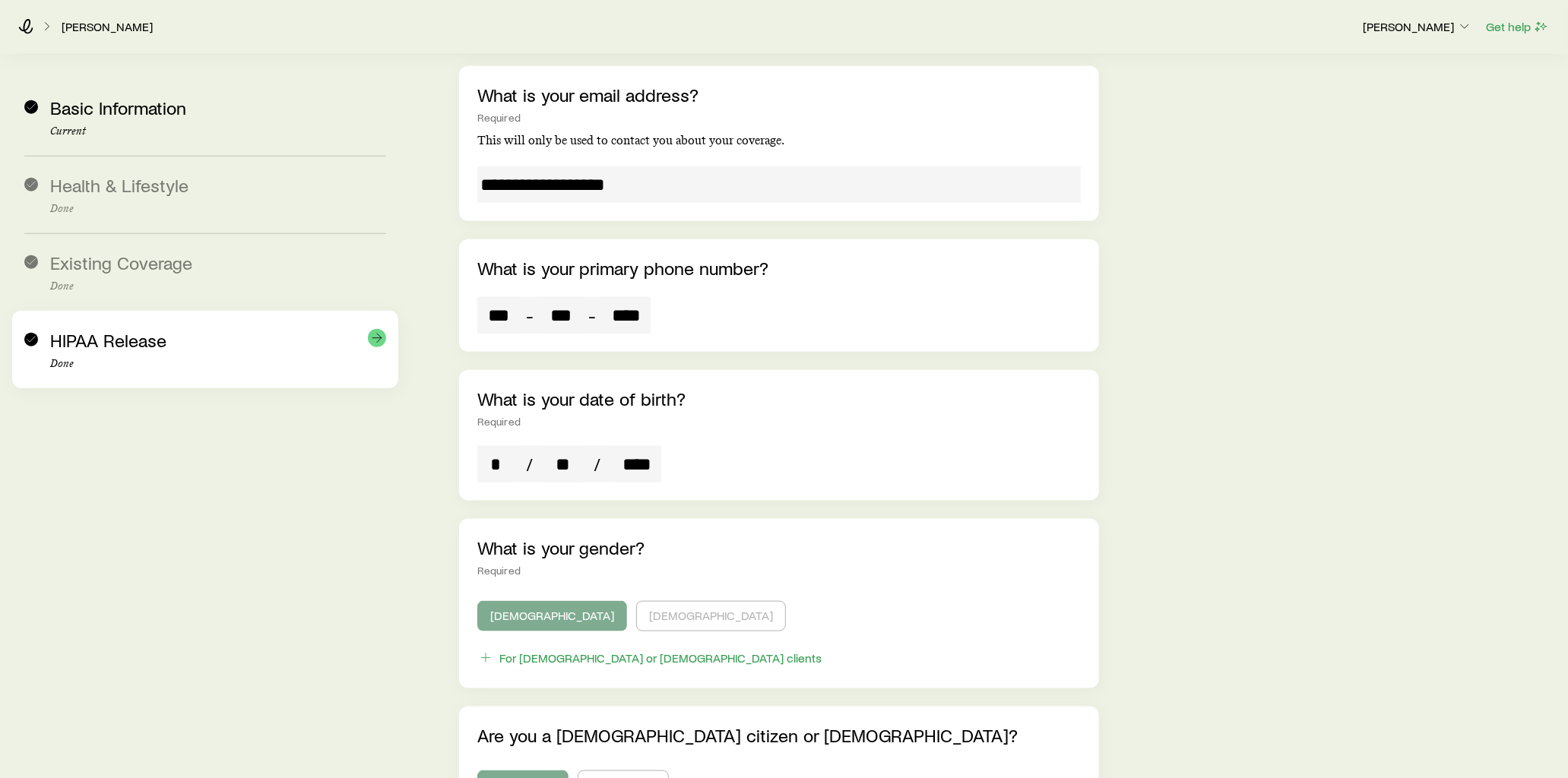
click at [182, 356] on div "HIPAA Release Done" at bounding box center [218, 350] width 336 height 40
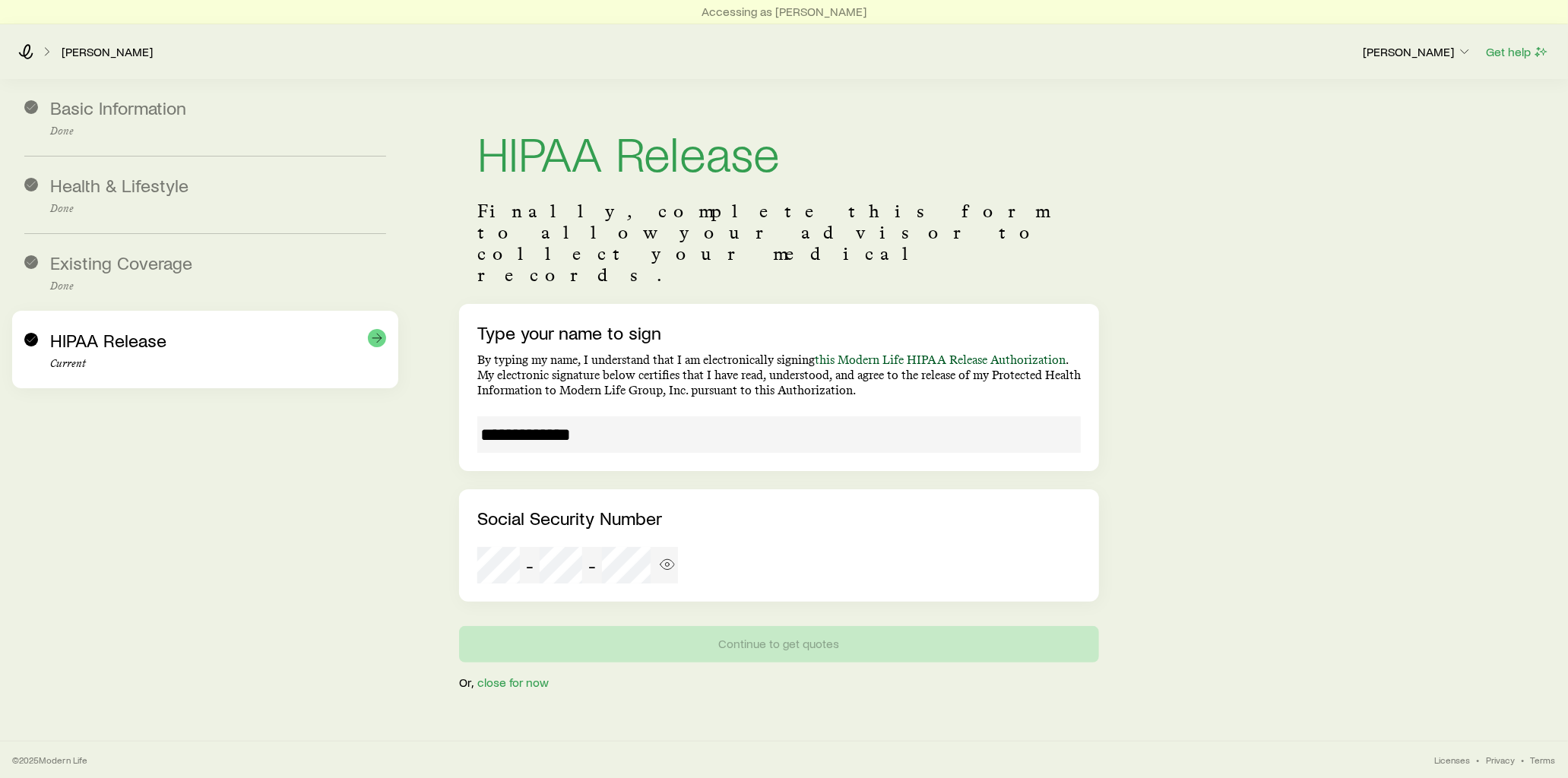
scroll to position [36, 0]
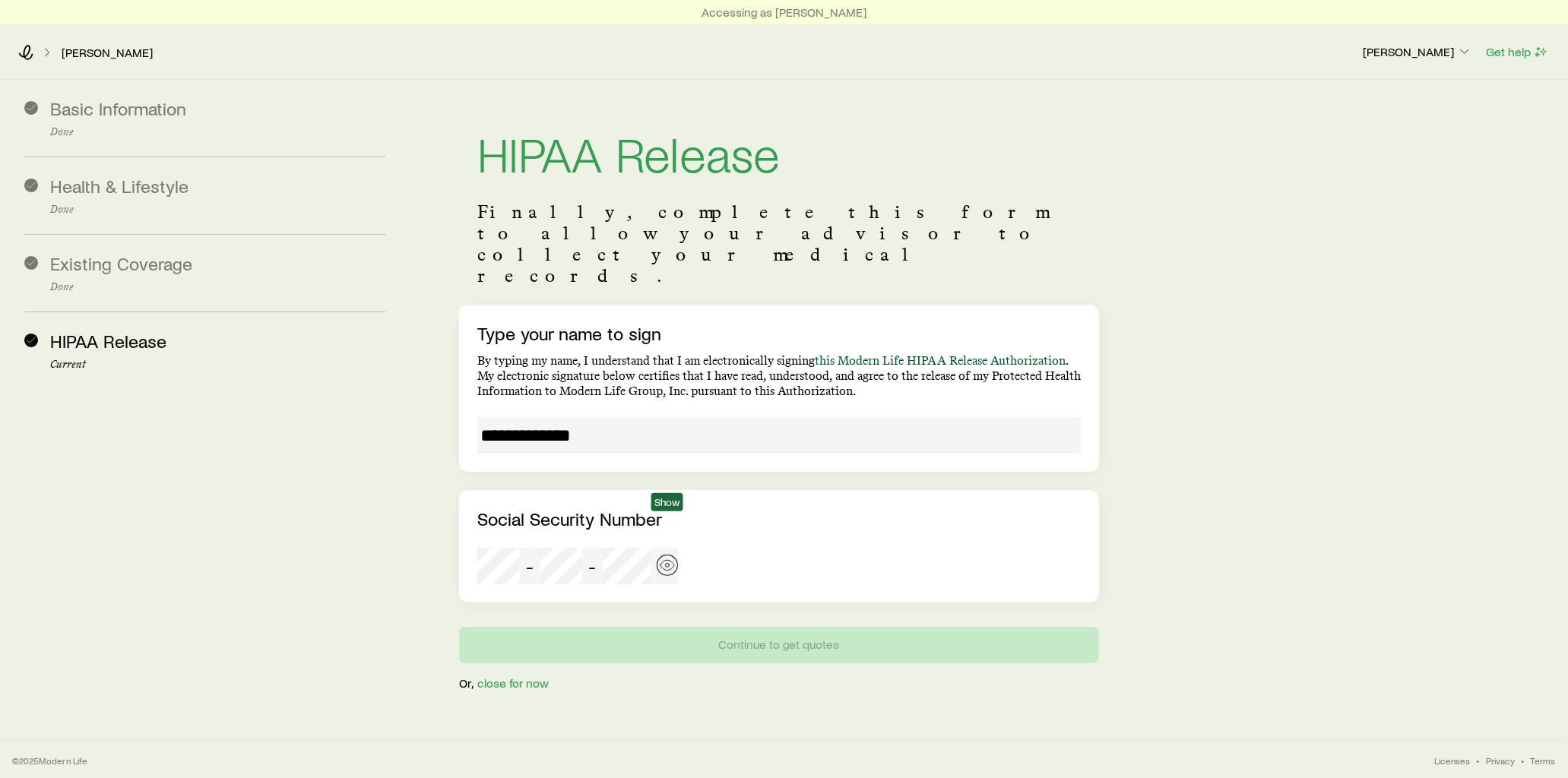
click at [662, 558] on icon "button" at bounding box center [667, 565] width 15 height 15
click at [26, 50] on icon at bounding box center [25, 52] width 15 height 15
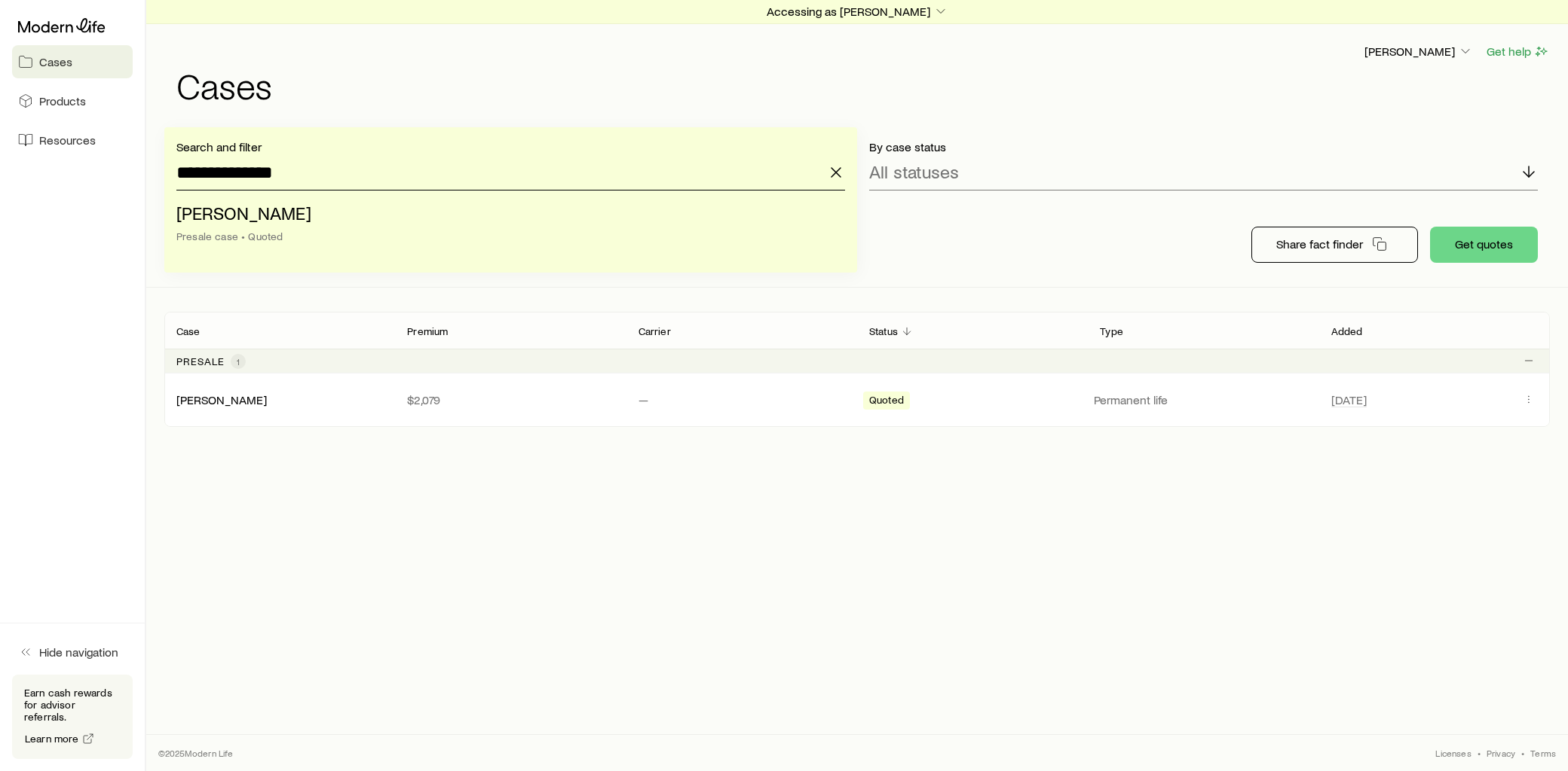
drag, startPoint x: 301, startPoint y: 168, endPoint x: -37, endPoint y: 190, distance: 338.7
click at [0, 190] on html "**********" at bounding box center [784, 386] width 1568 height 771
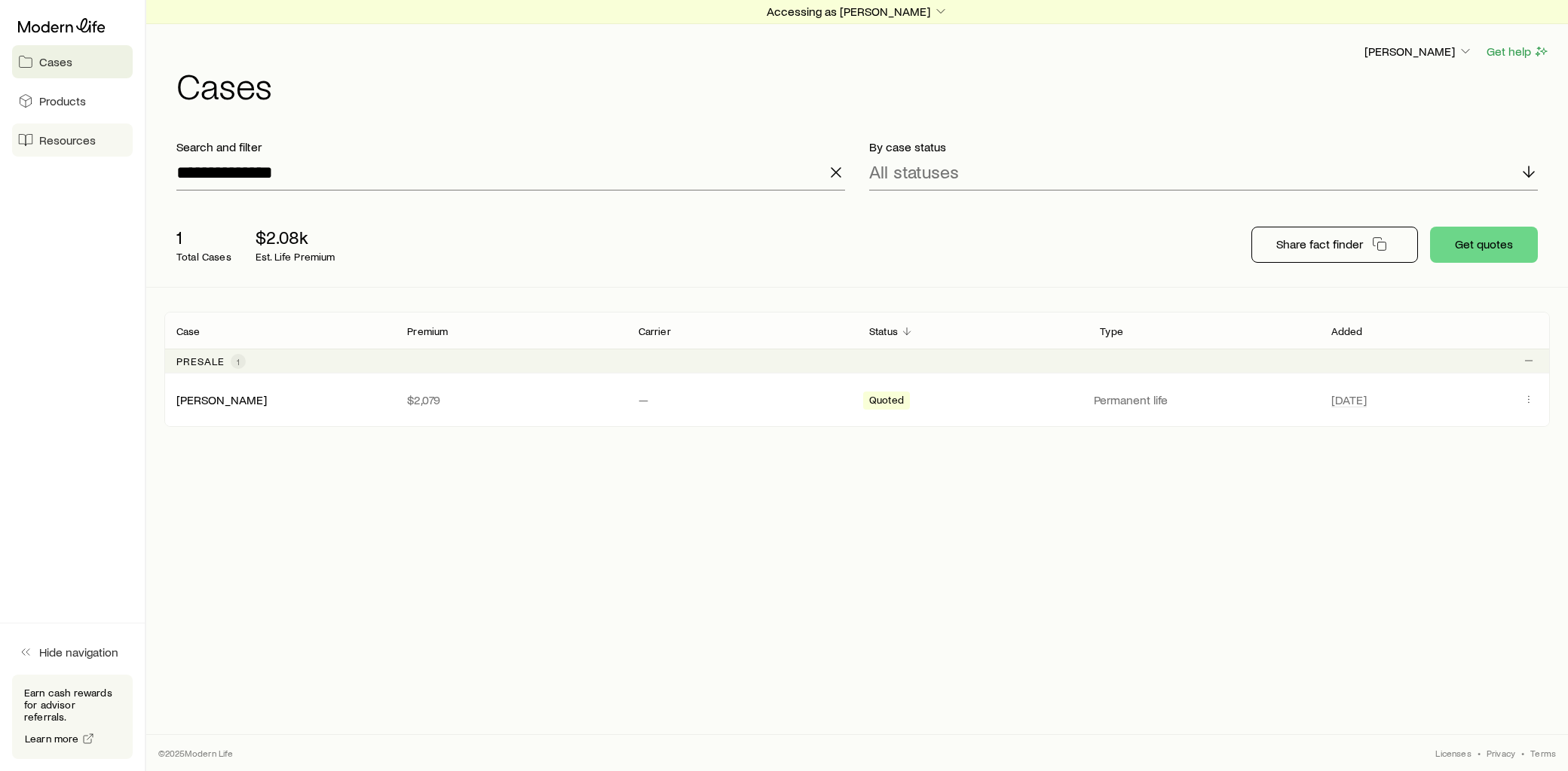
click at [74, 136] on span "Resources" at bounding box center [67, 140] width 56 height 15
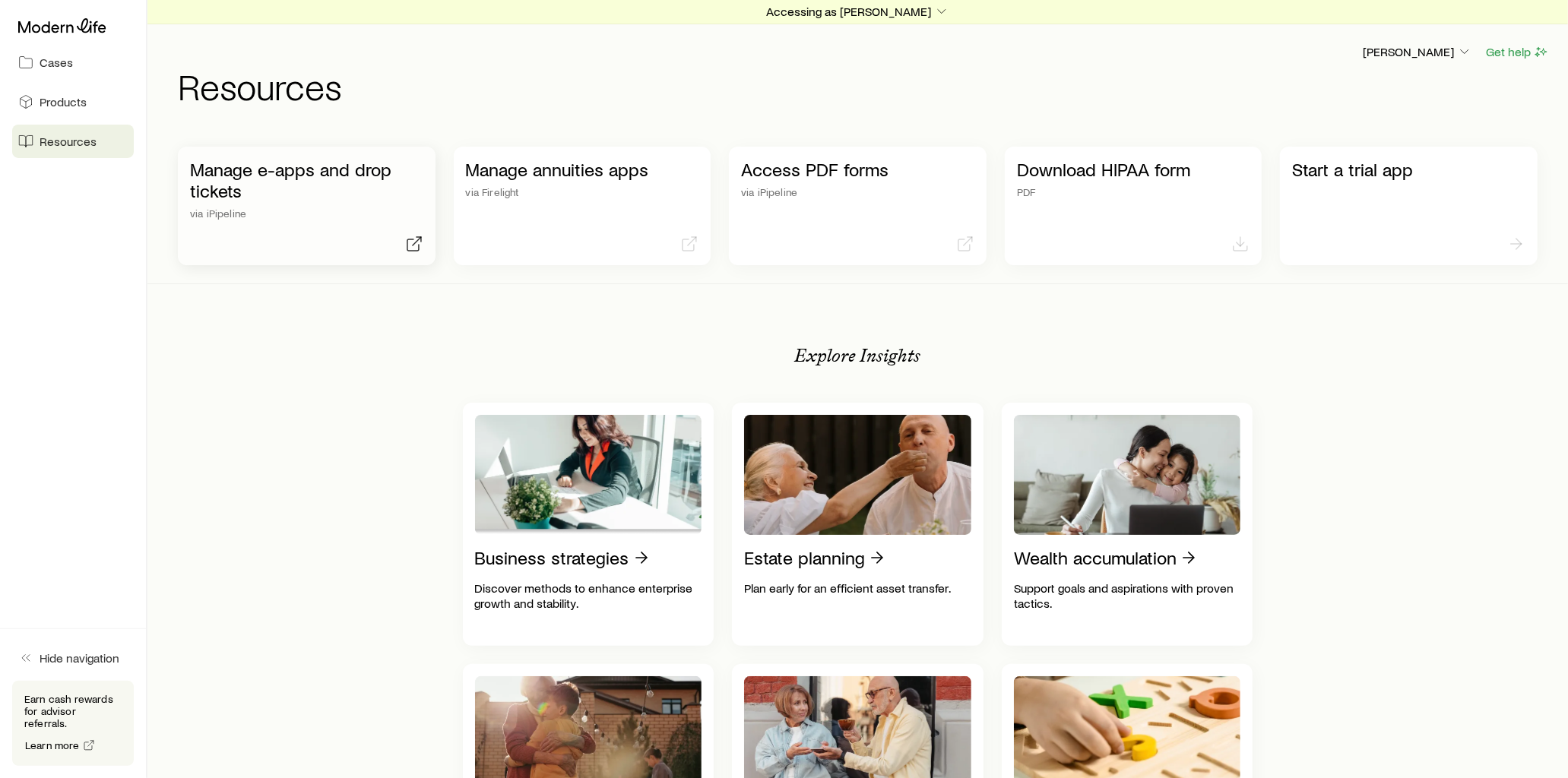
click at [341, 169] on p "Manage e-apps and drop tickets" at bounding box center [307, 180] width 233 height 43
click at [76, 60] on link "Cases" at bounding box center [73, 62] width 122 height 33
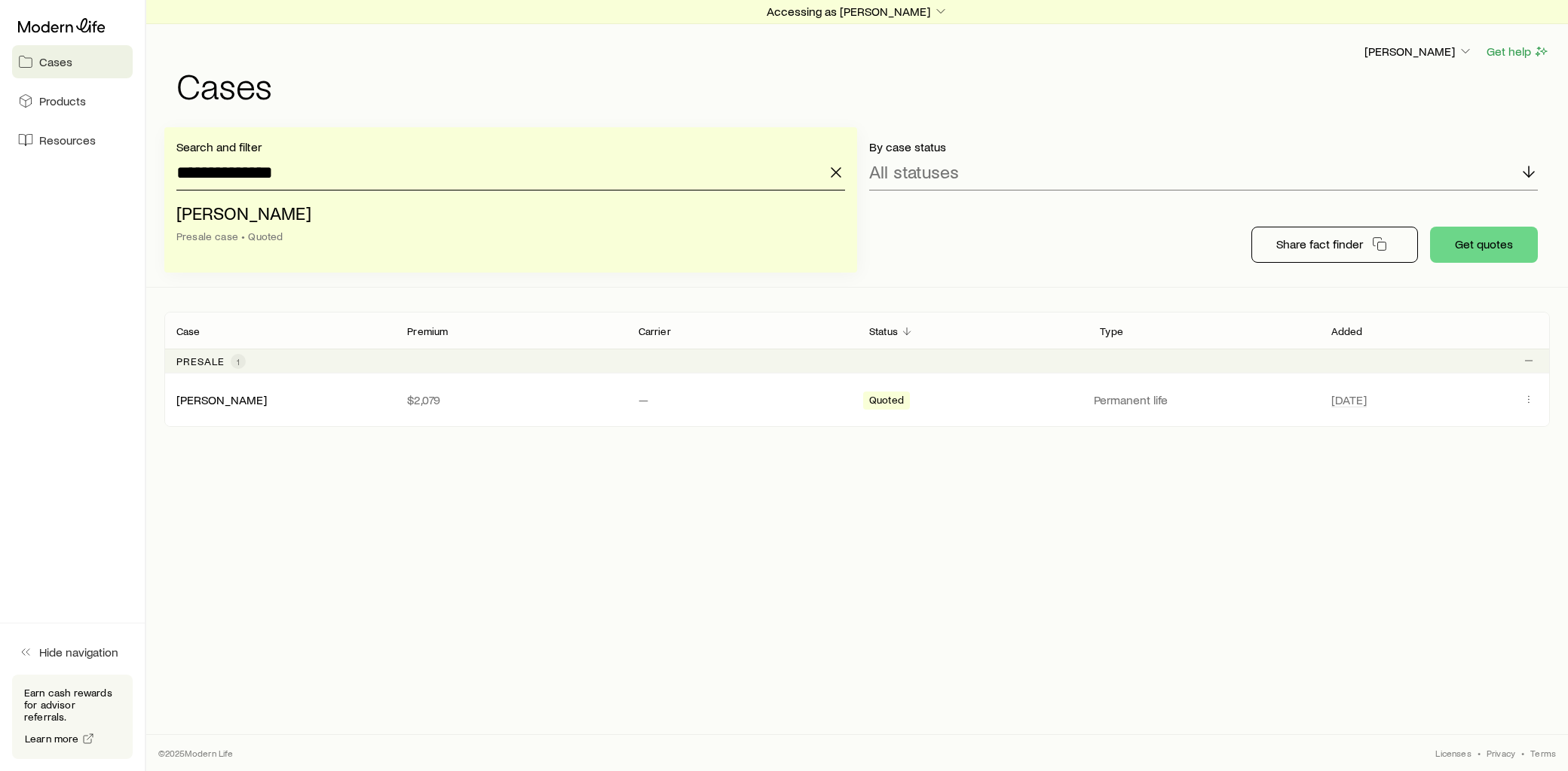
drag, startPoint x: 321, startPoint y: 161, endPoint x: 155, endPoint y: 164, distance: 166.0
click at [155, 164] on div "**********" at bounding box center [857, 208] width 1421 height 161
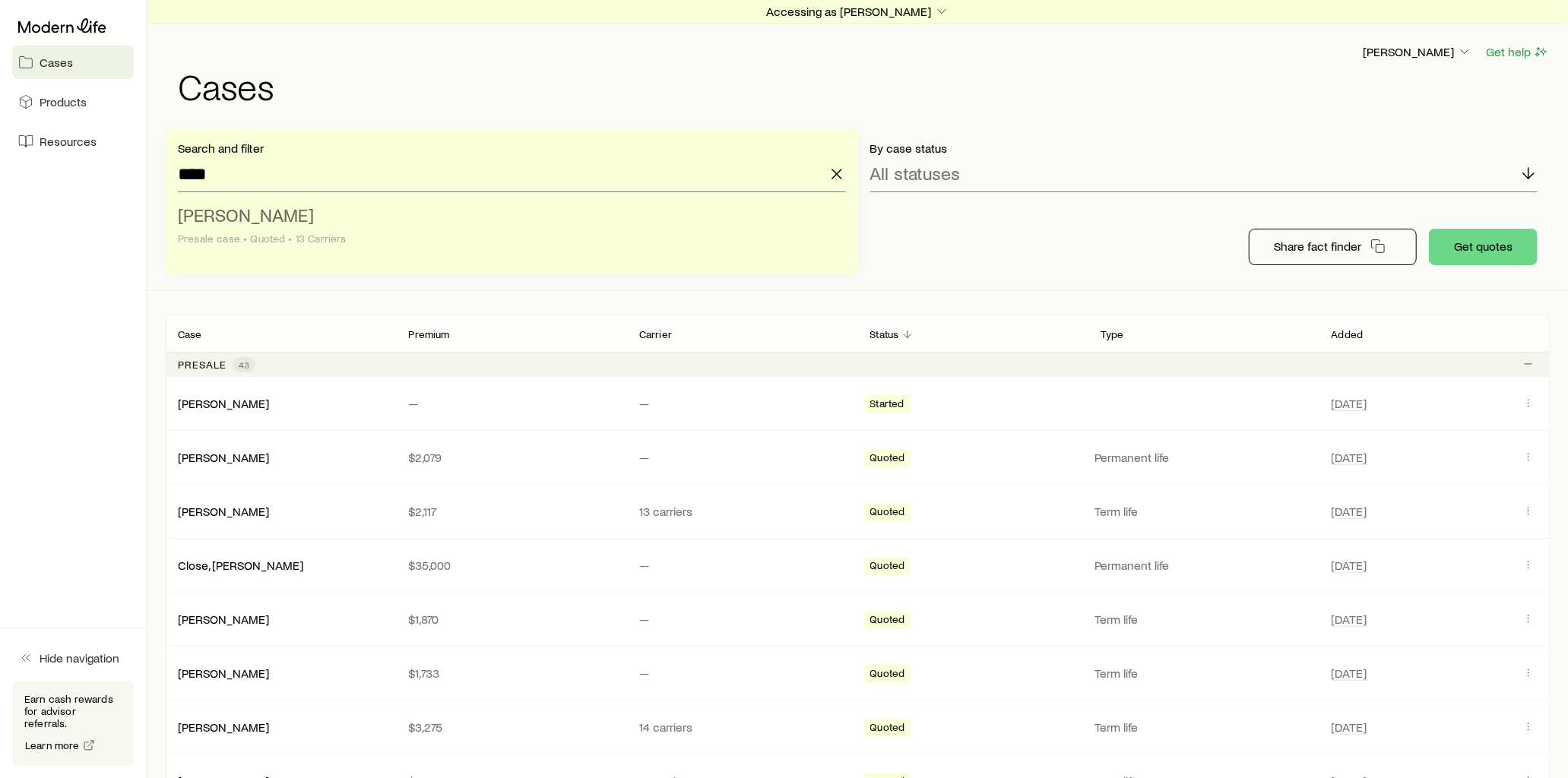
click at [313, 230] on li "Langer, Debra Presale case • Quoted • 13 Carriers" at bounding box center [507, 227] width 659 height 59
type input "**********"
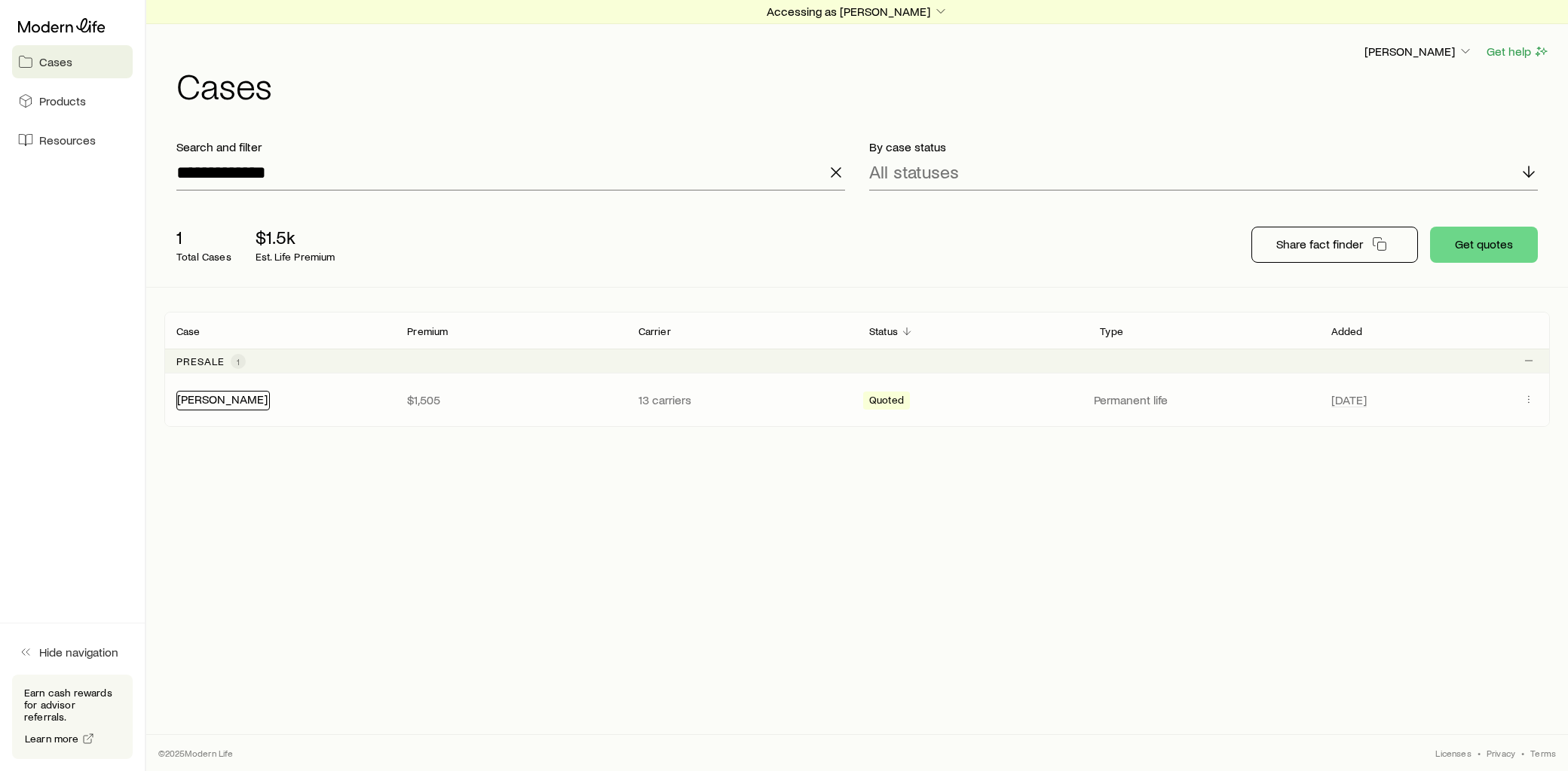
click at [229, 394] on link "[PERSON_NAME]" at bounding box center [222, 399] width 90 height 14
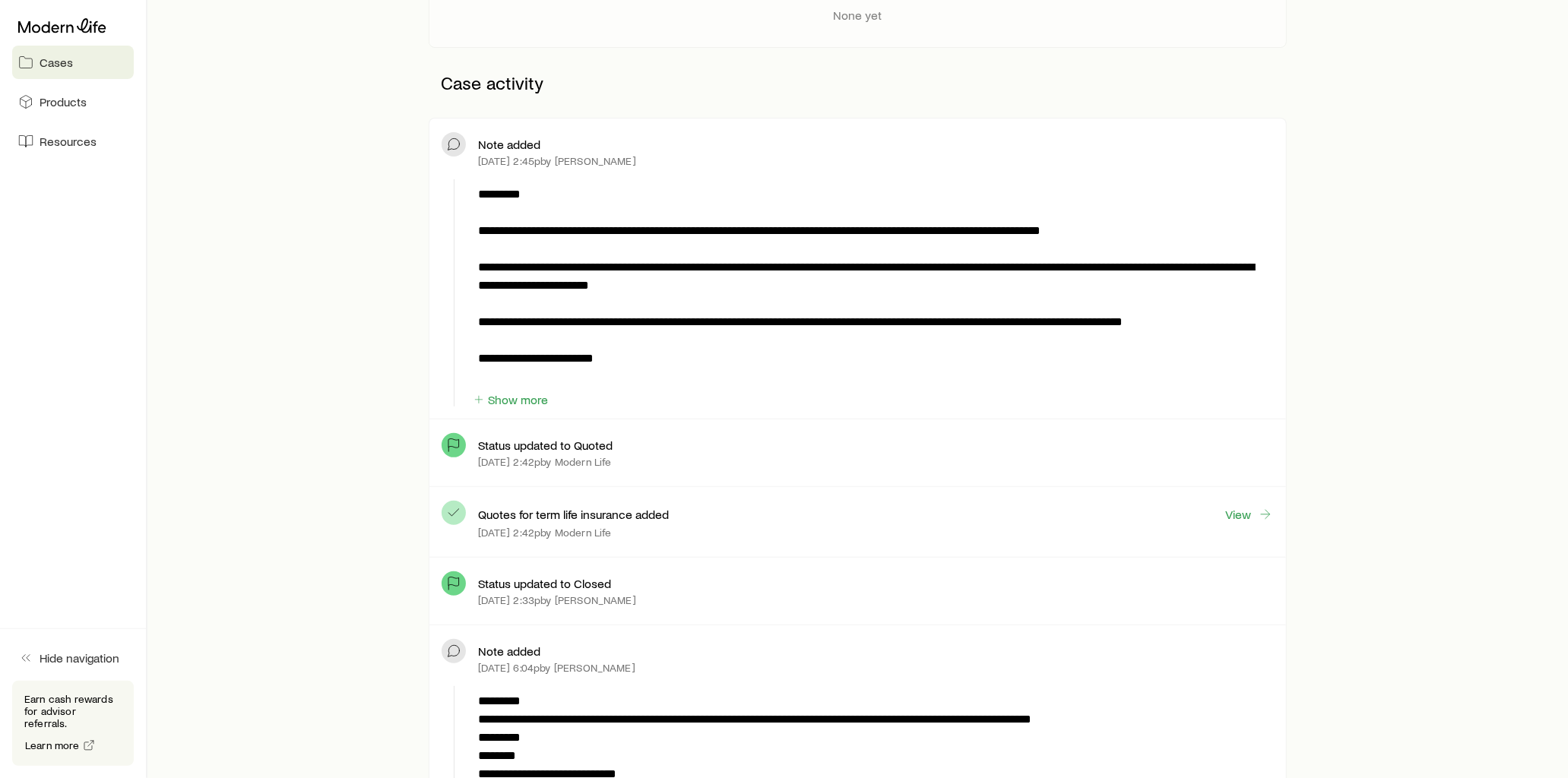
scroll to position [506, 0]
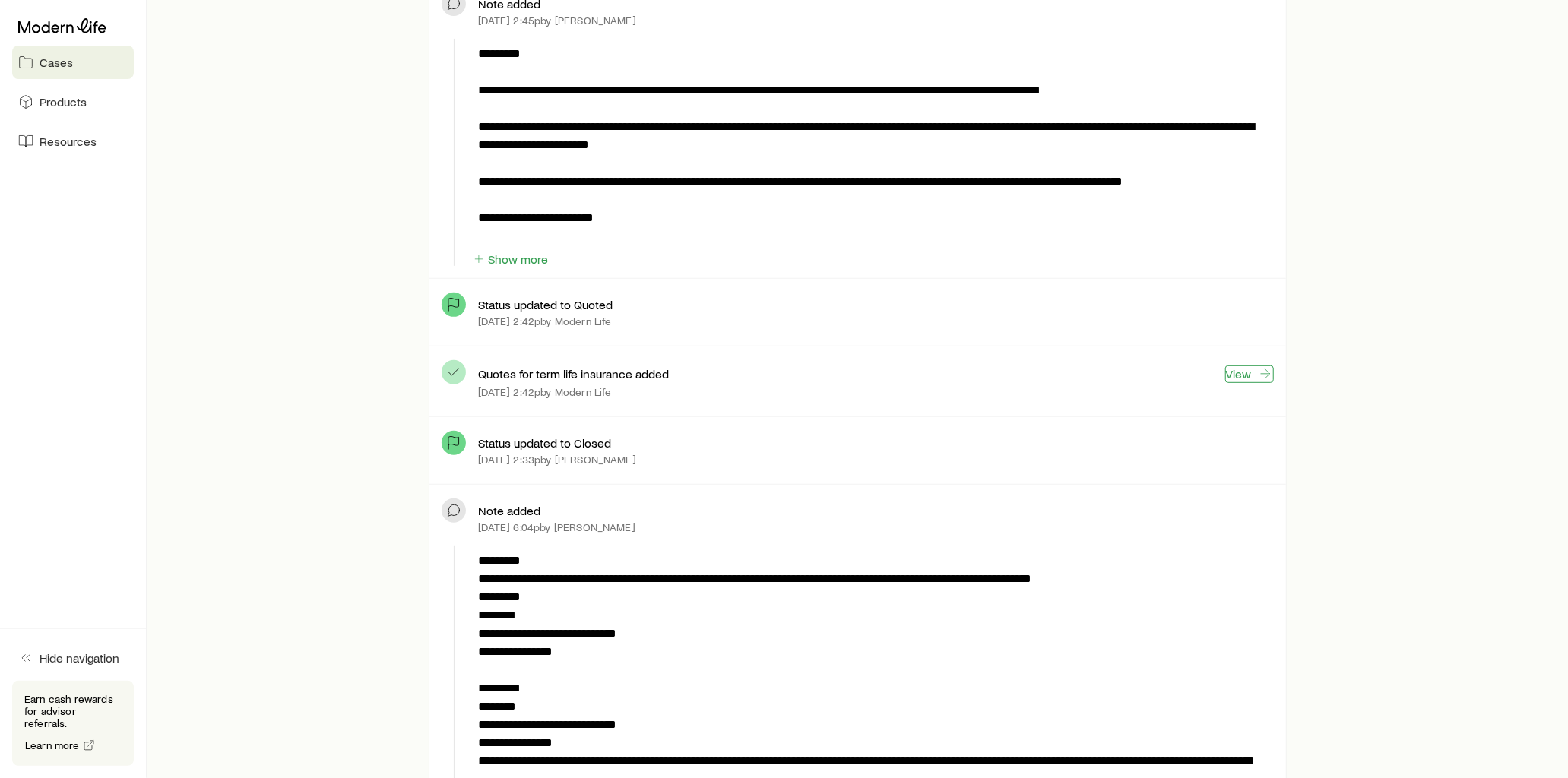
click at [1256, 372] on link "View" at bounding box center [1250, 374] width 49 height 18
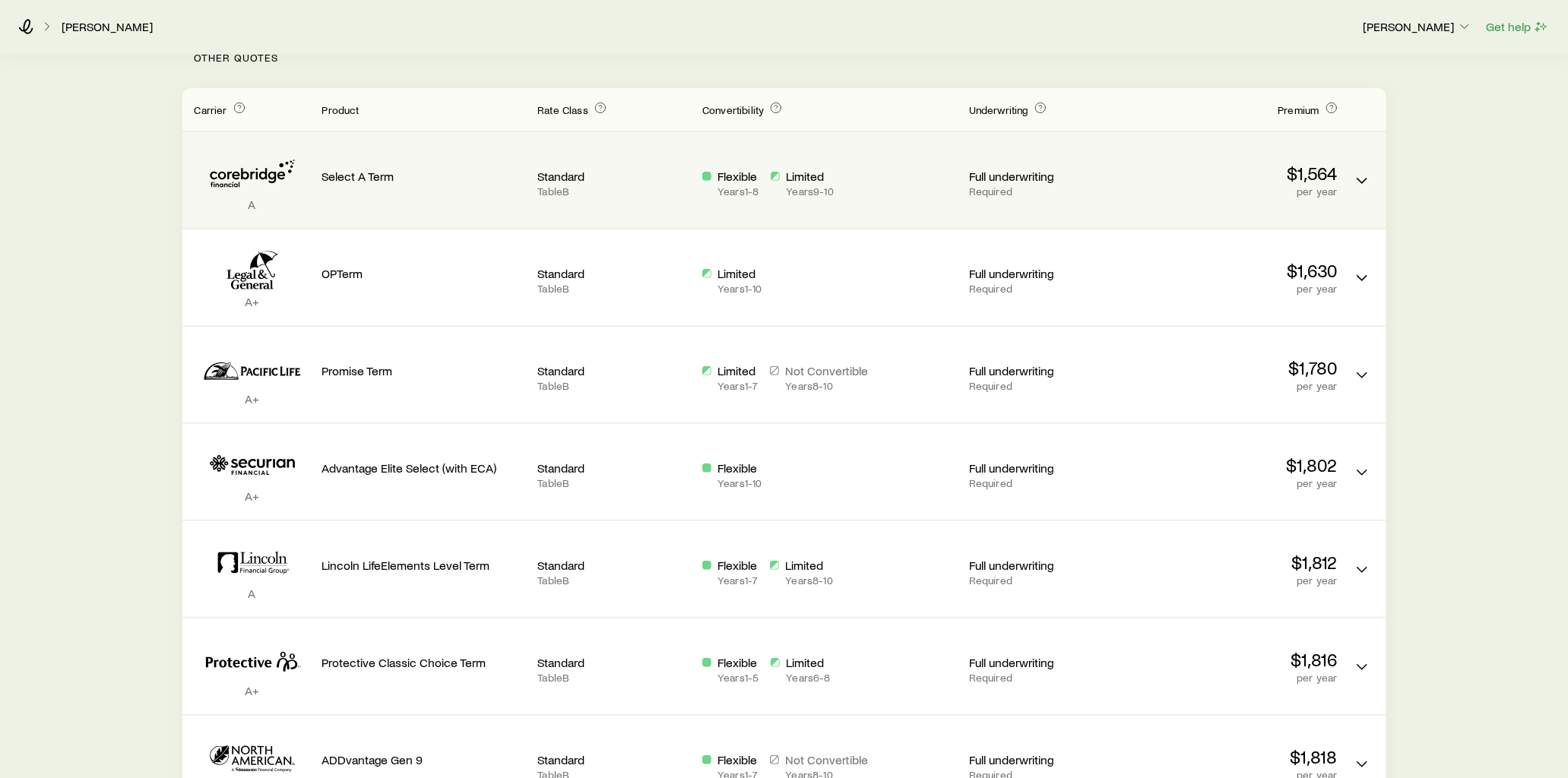
scroll to position [422, 0]
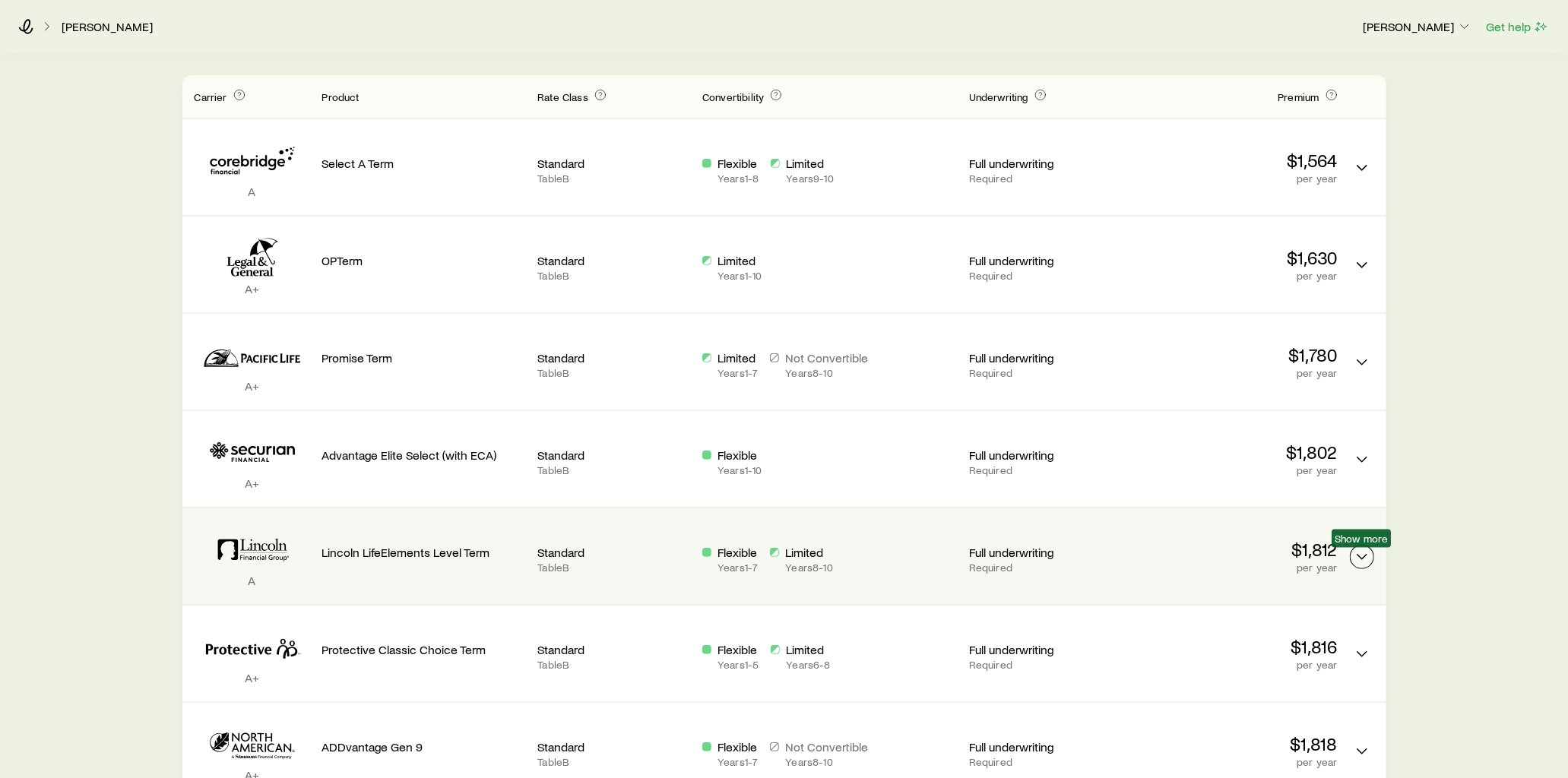
click at [1363, 556] on icon "Term quotes" at bounding box center [1361, 557] width 18 height 18
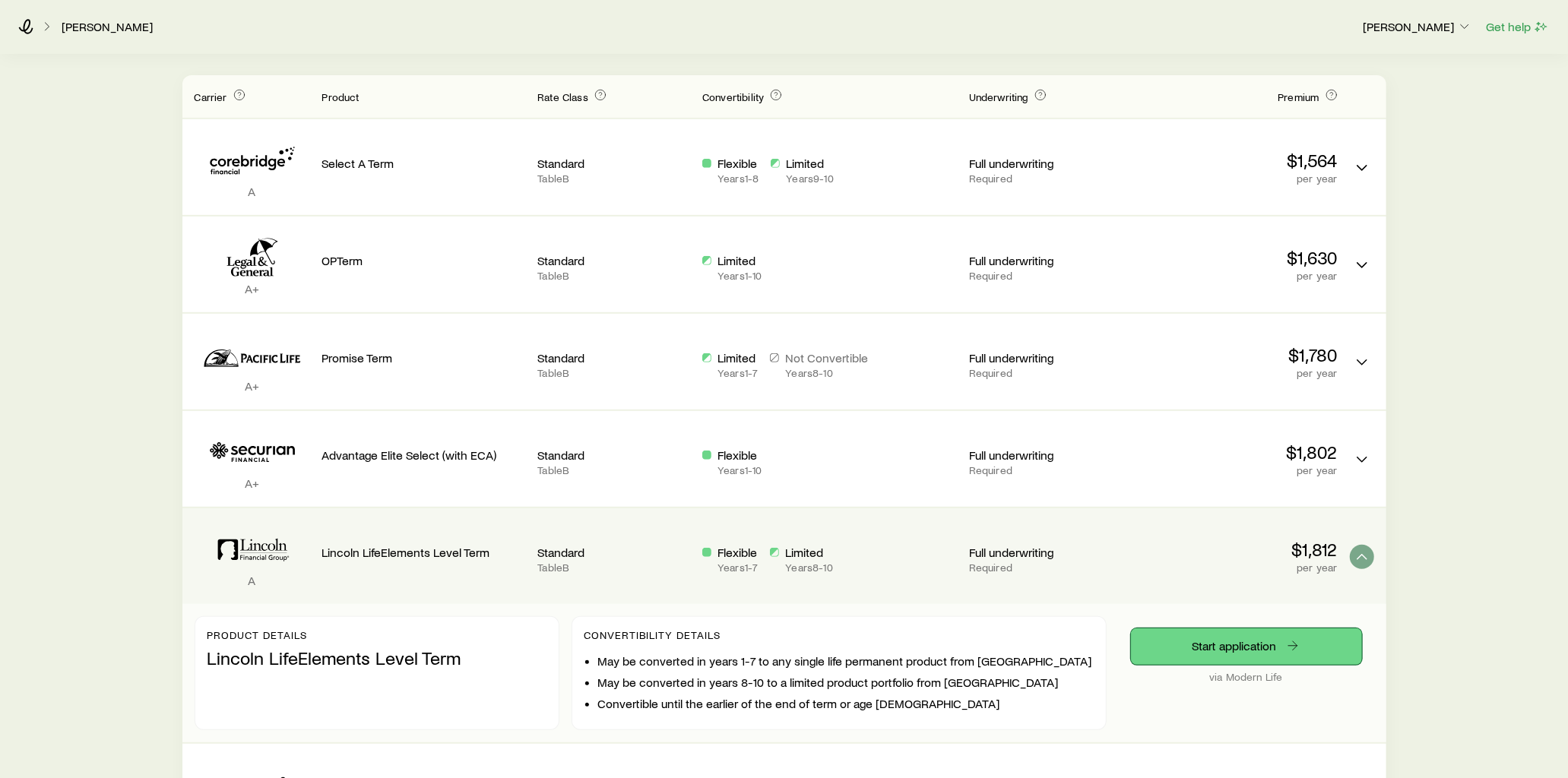
click at [1238, 648] on link "Start application" at bounding box center [1247, 647] width 231 height 37
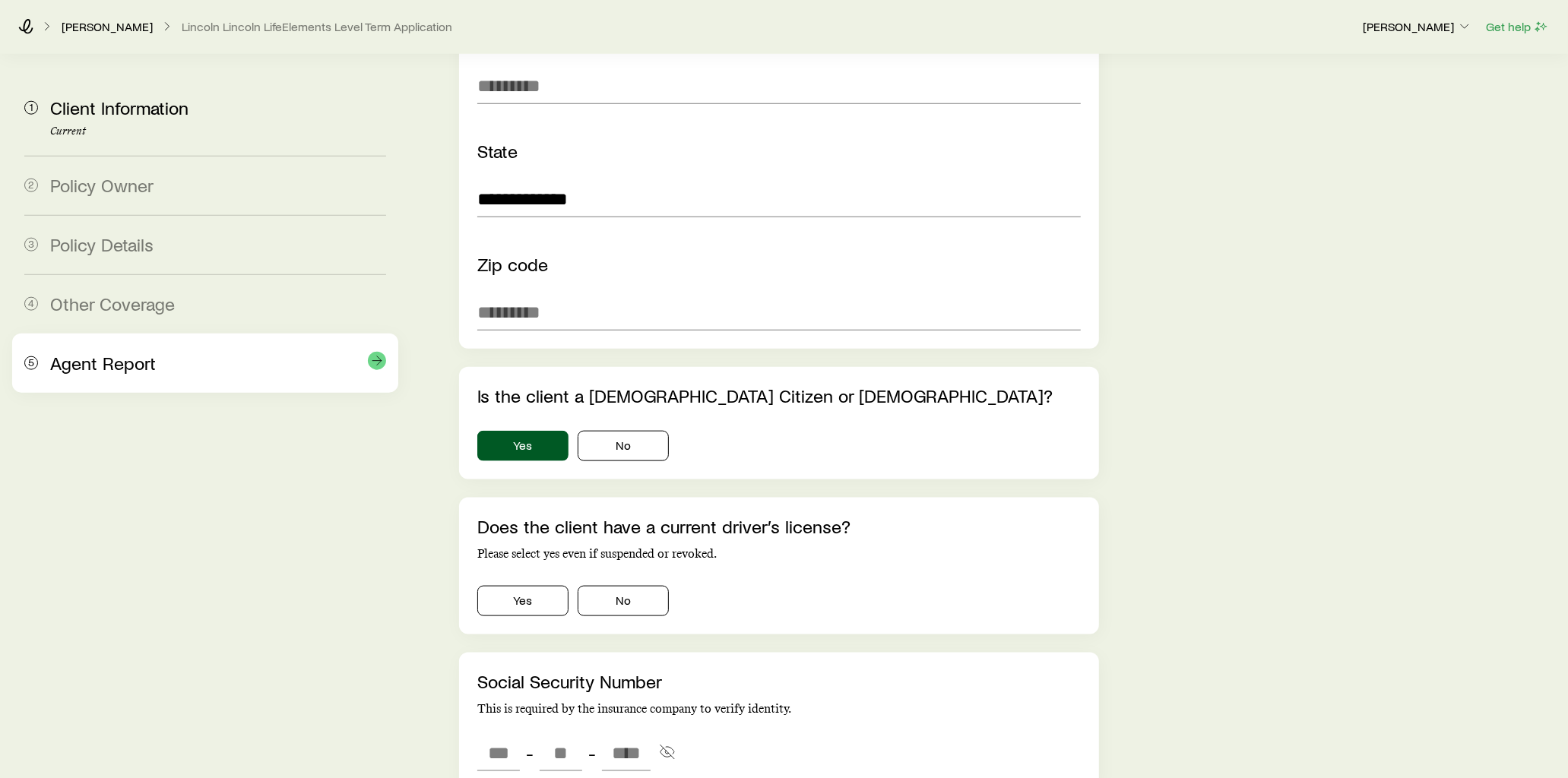
scroll to position [1351, 0]
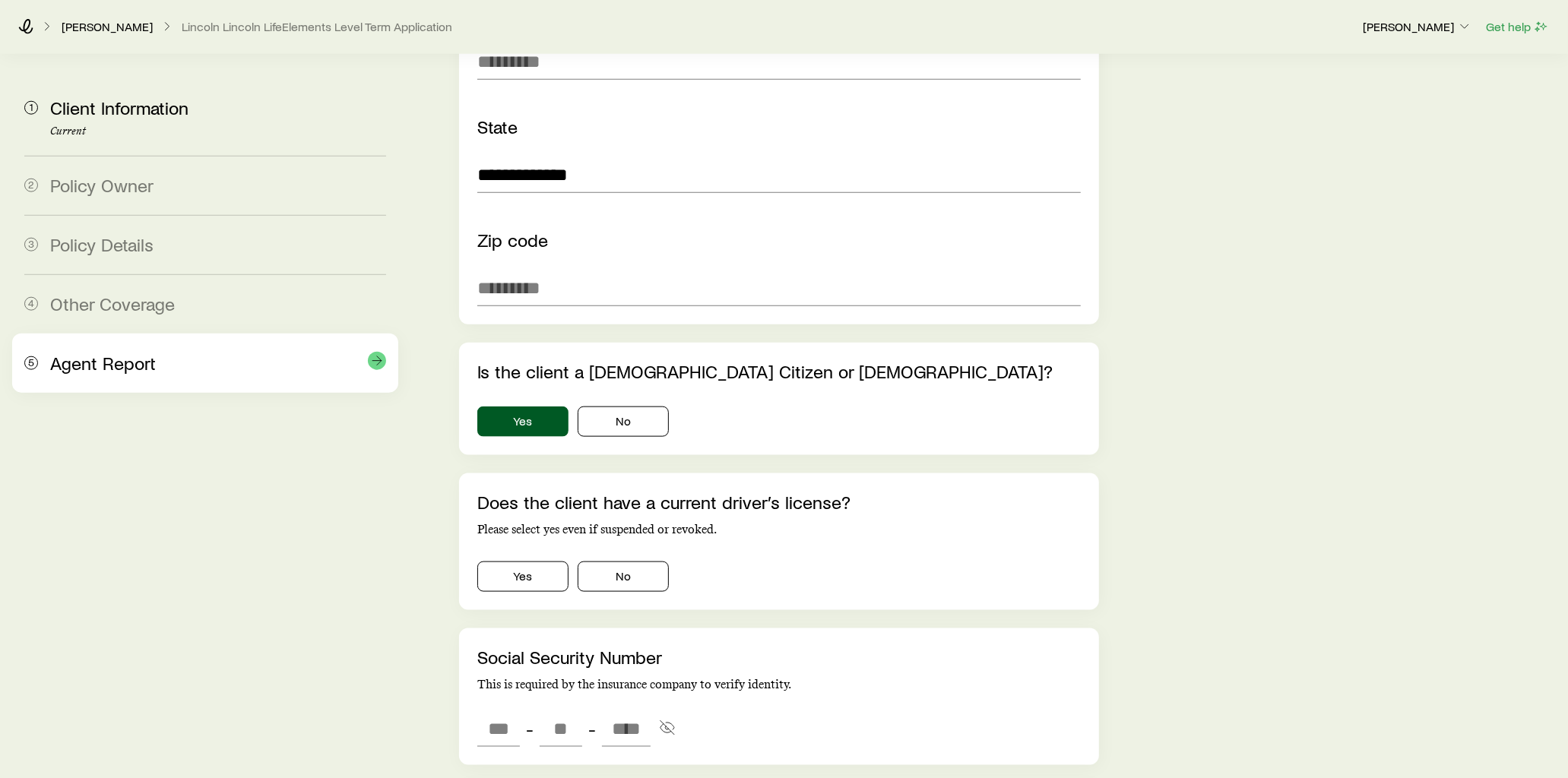
click at [193, 372] on div "Agent Report" at bounding box center [218, 364] width 336 height 22
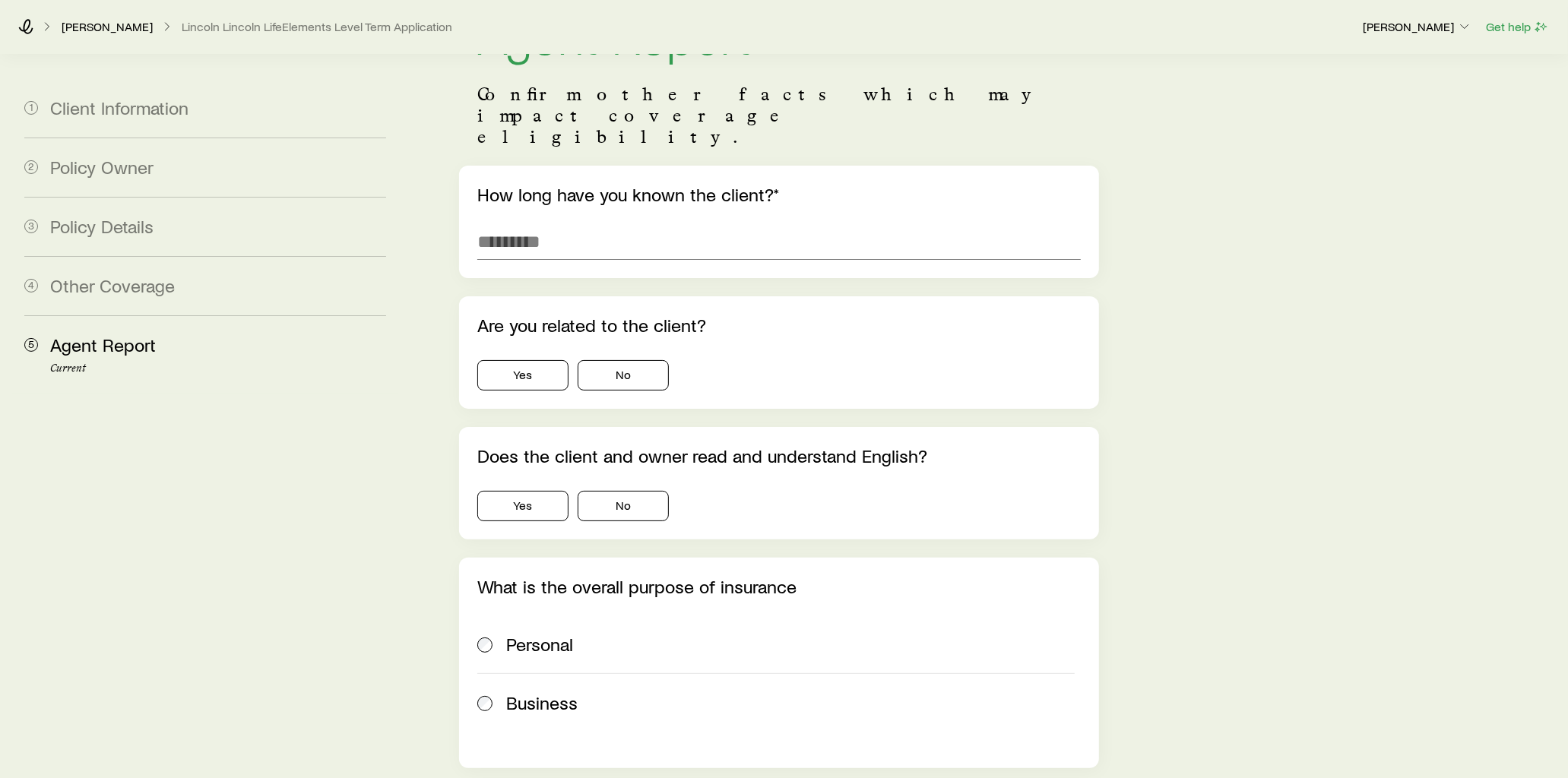
scroll to position [0, 0]
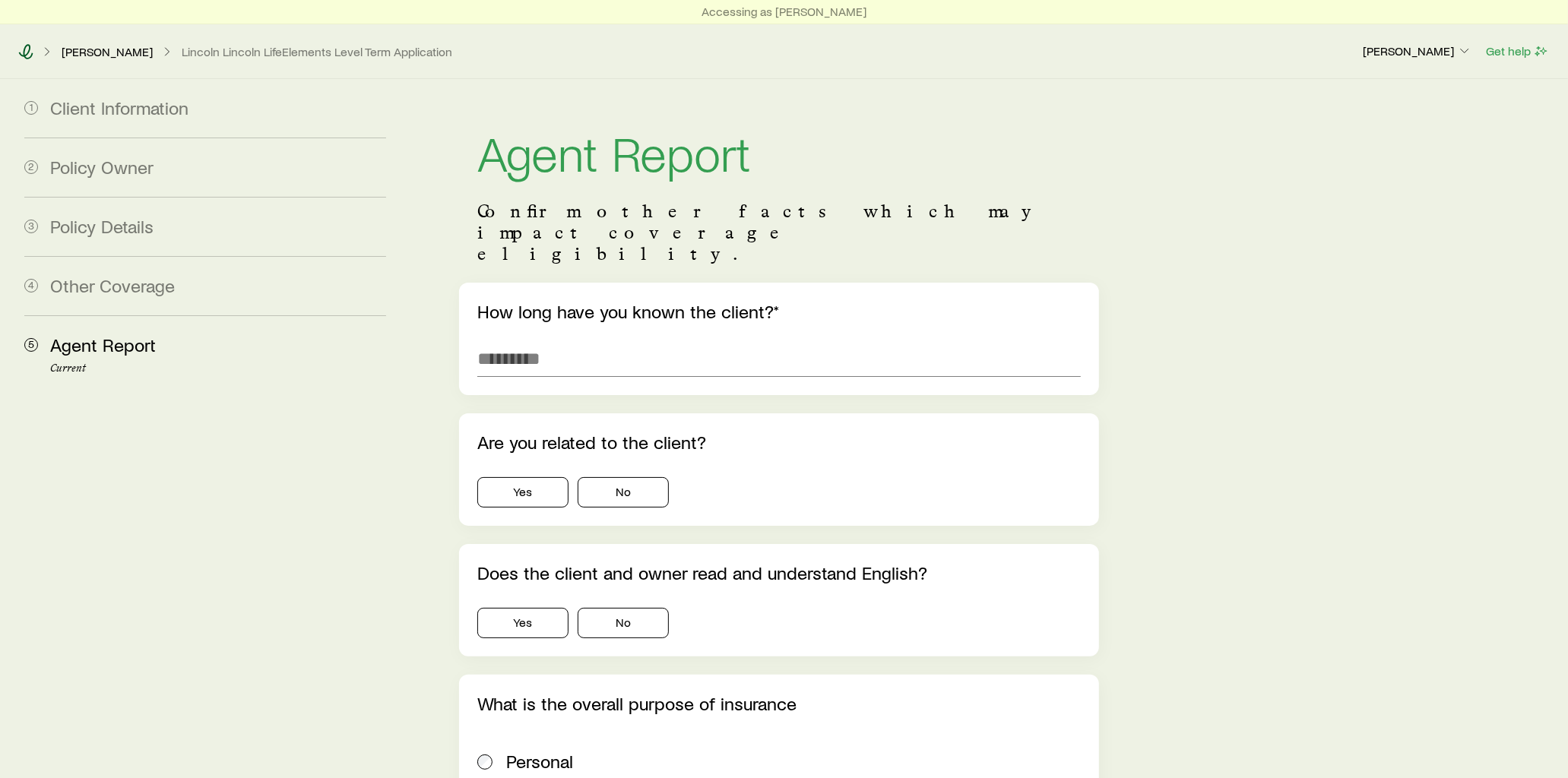
click at [20, 50] on icon at bounding box center [25, 51] width 15 height 15
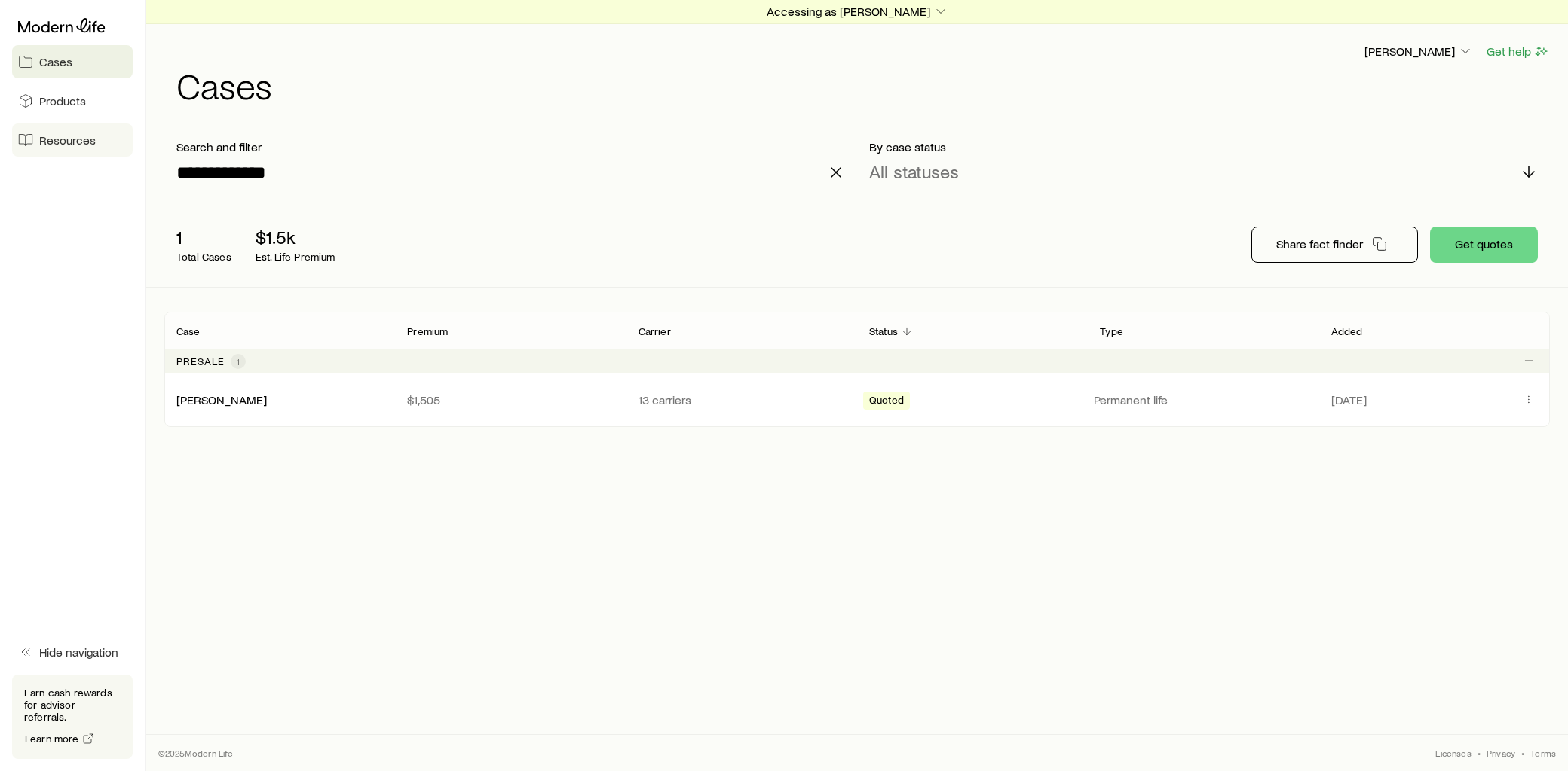
click at [99, 137] on link "Resources" at bounding box center [72, 140] width 121 height 33
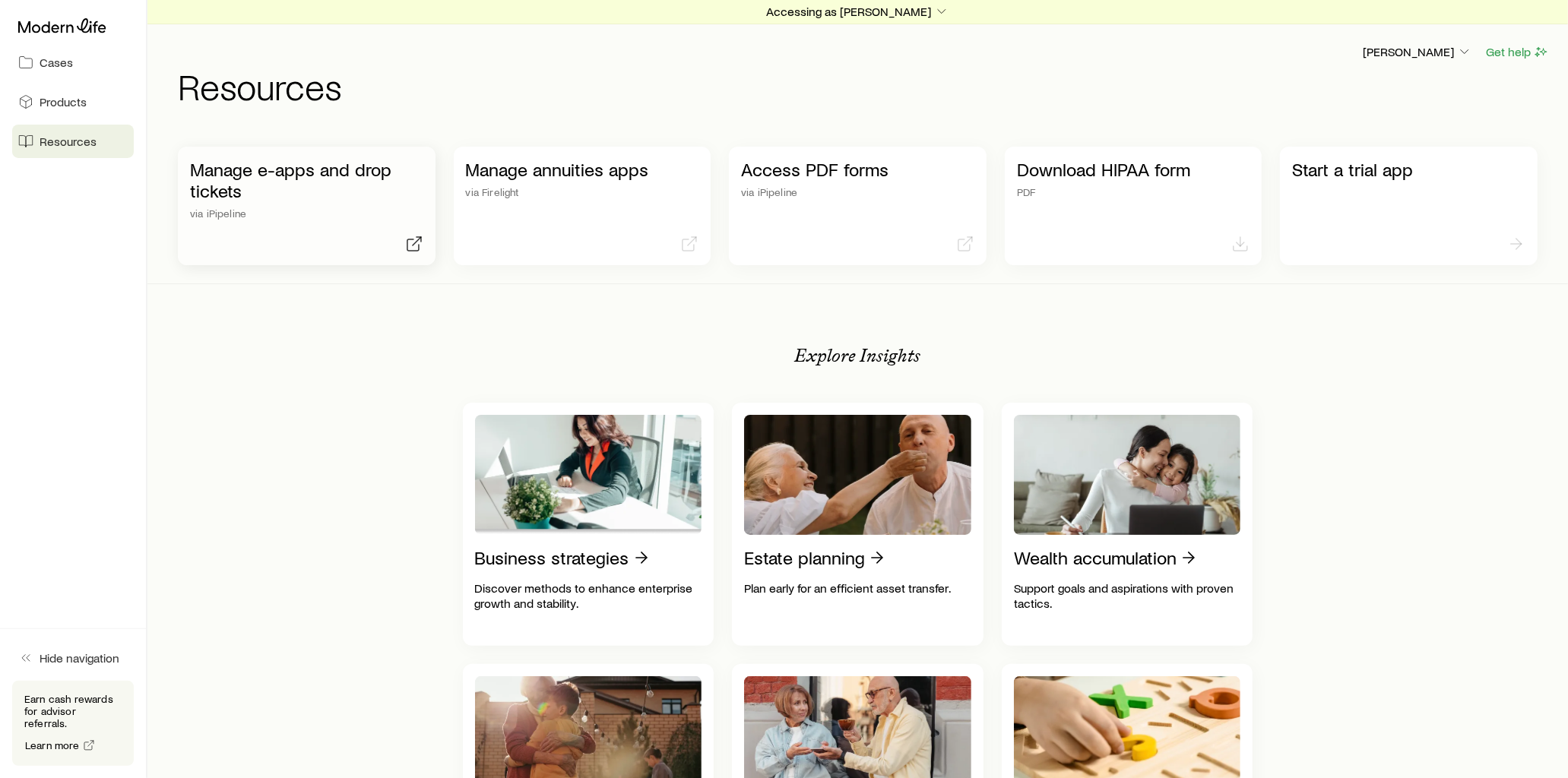
click at [364, 175] on p "Manage e-apps and drop tickets" at bounding box center [307, 180] width 233 height 43
